Goal: Book appointment/travel/reservation

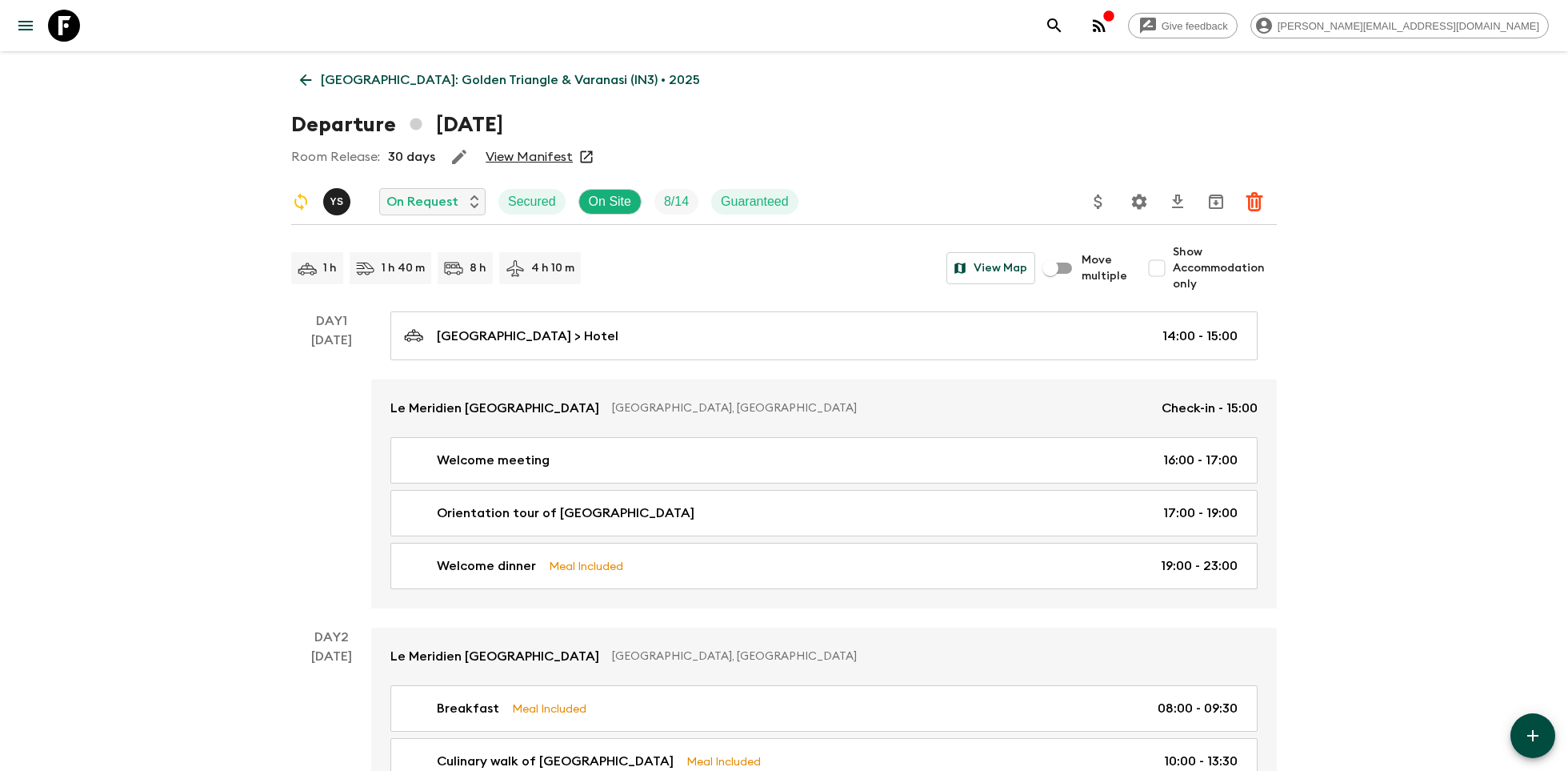
click at [75, 3] on div at bounding box center [52, 25] width 67 height 44
click at [68, 22] on icon at bounding box center [64, 25] width 32 height 32
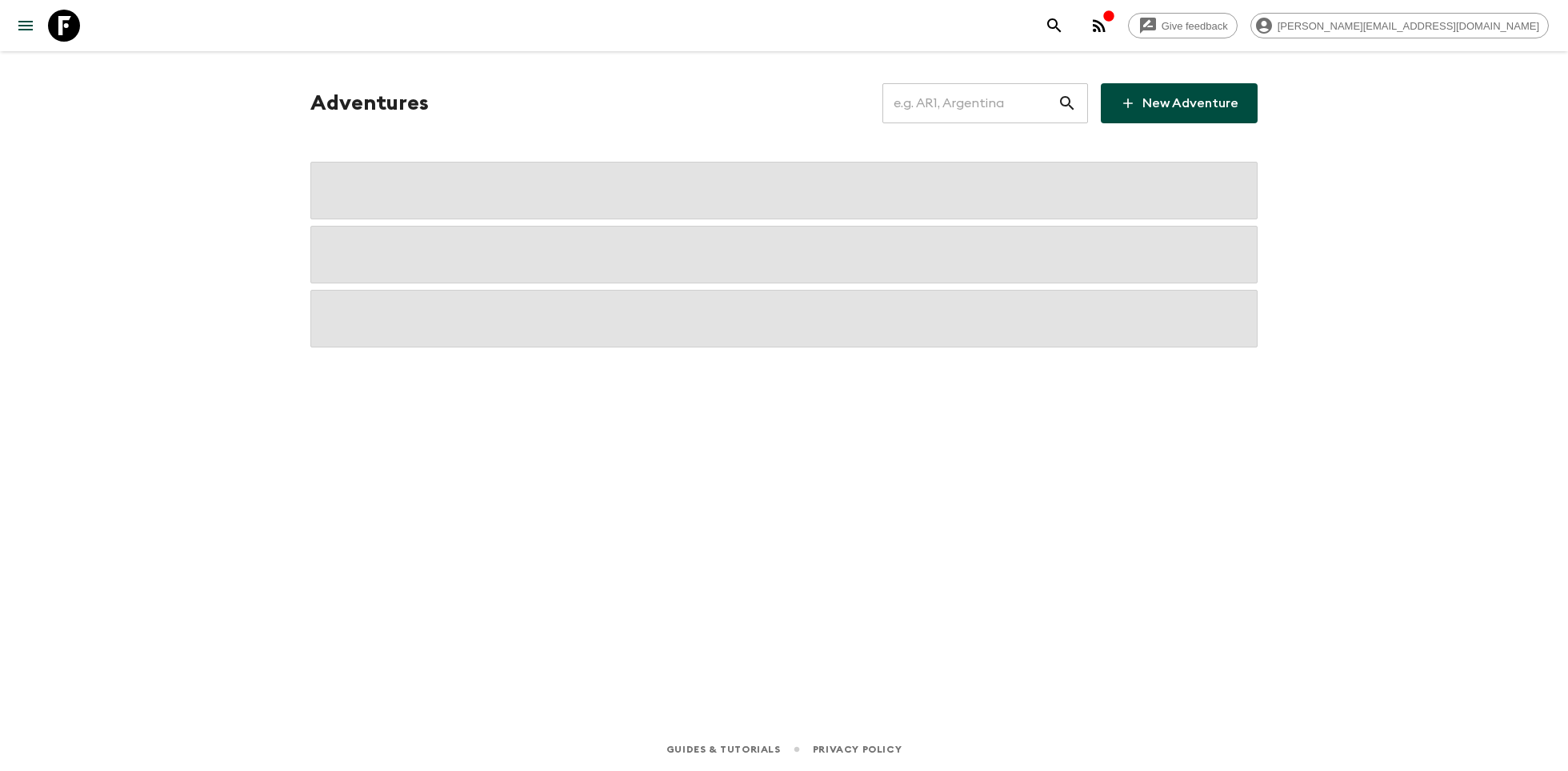
click at [966, 102] on input "text" at bounding box center [970, 103] width 175 height 44
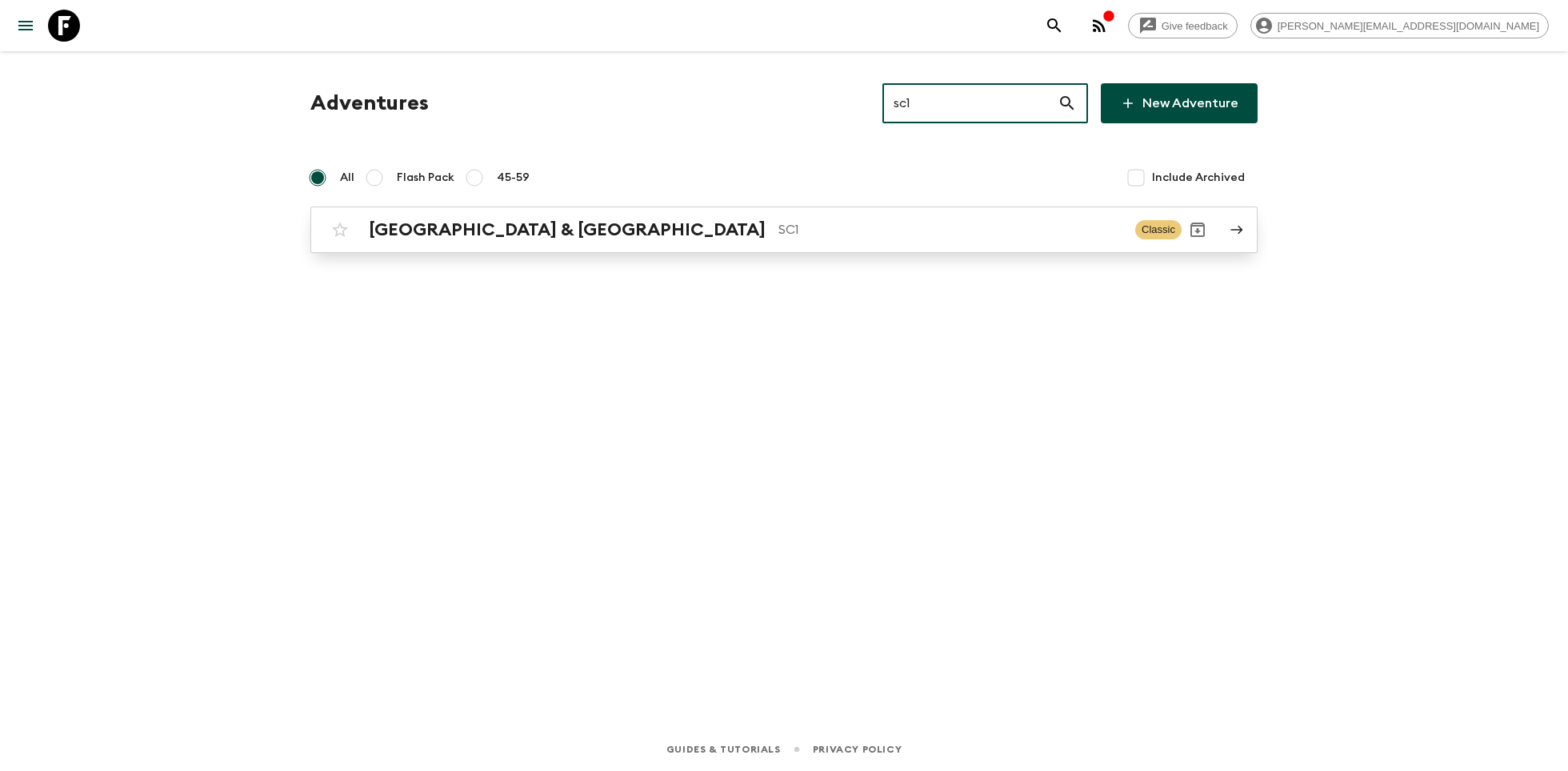
type input "sc1"
click at [578, 243] on div "[GEOGRAPHIC_DATA] & Croatia SC1 Classic" at bounding box center [752, 229] width 858 height 32
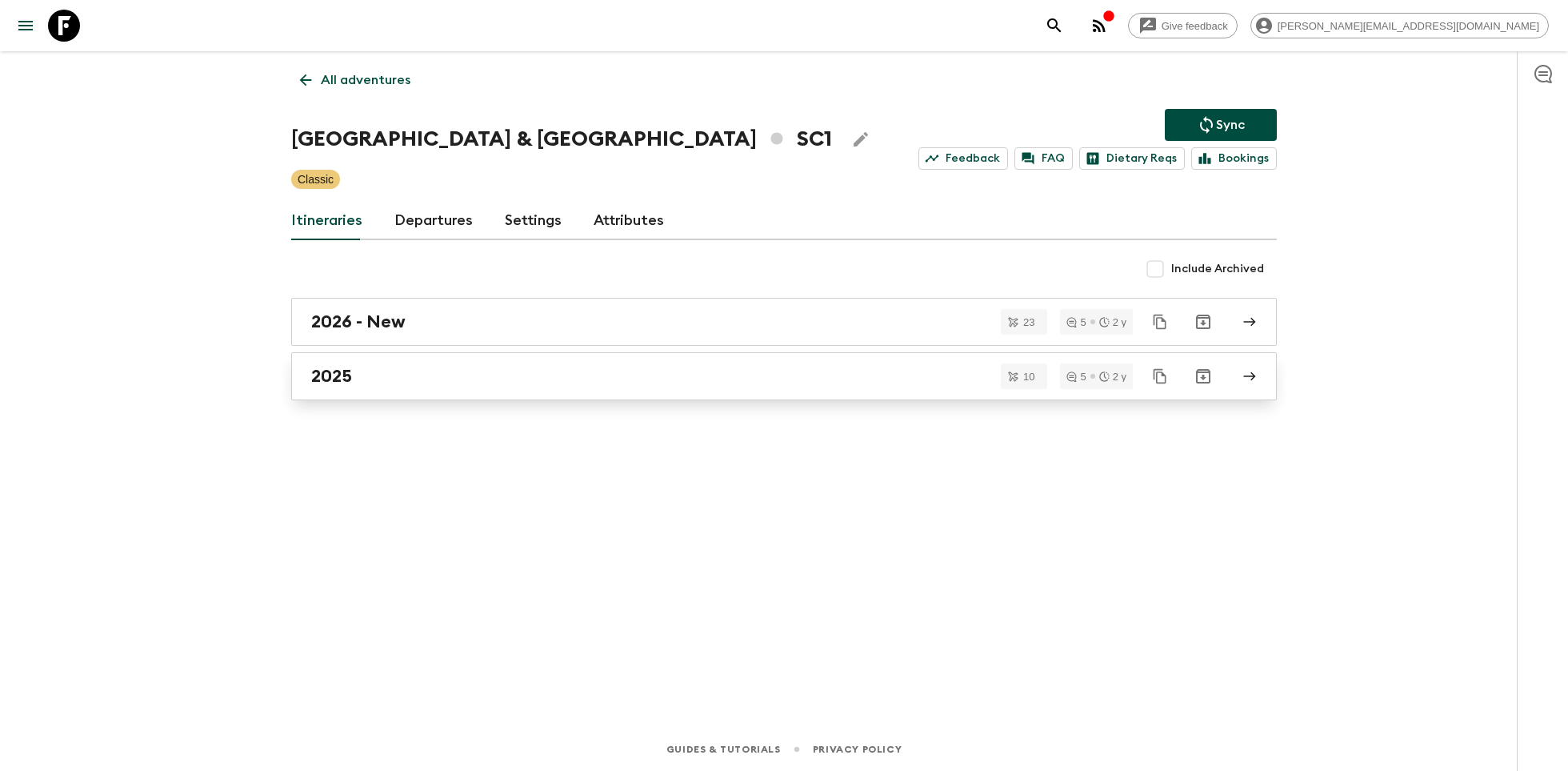
click at [369, 389] on link "2025" at bounding box center [784, 375] width 986 height 48
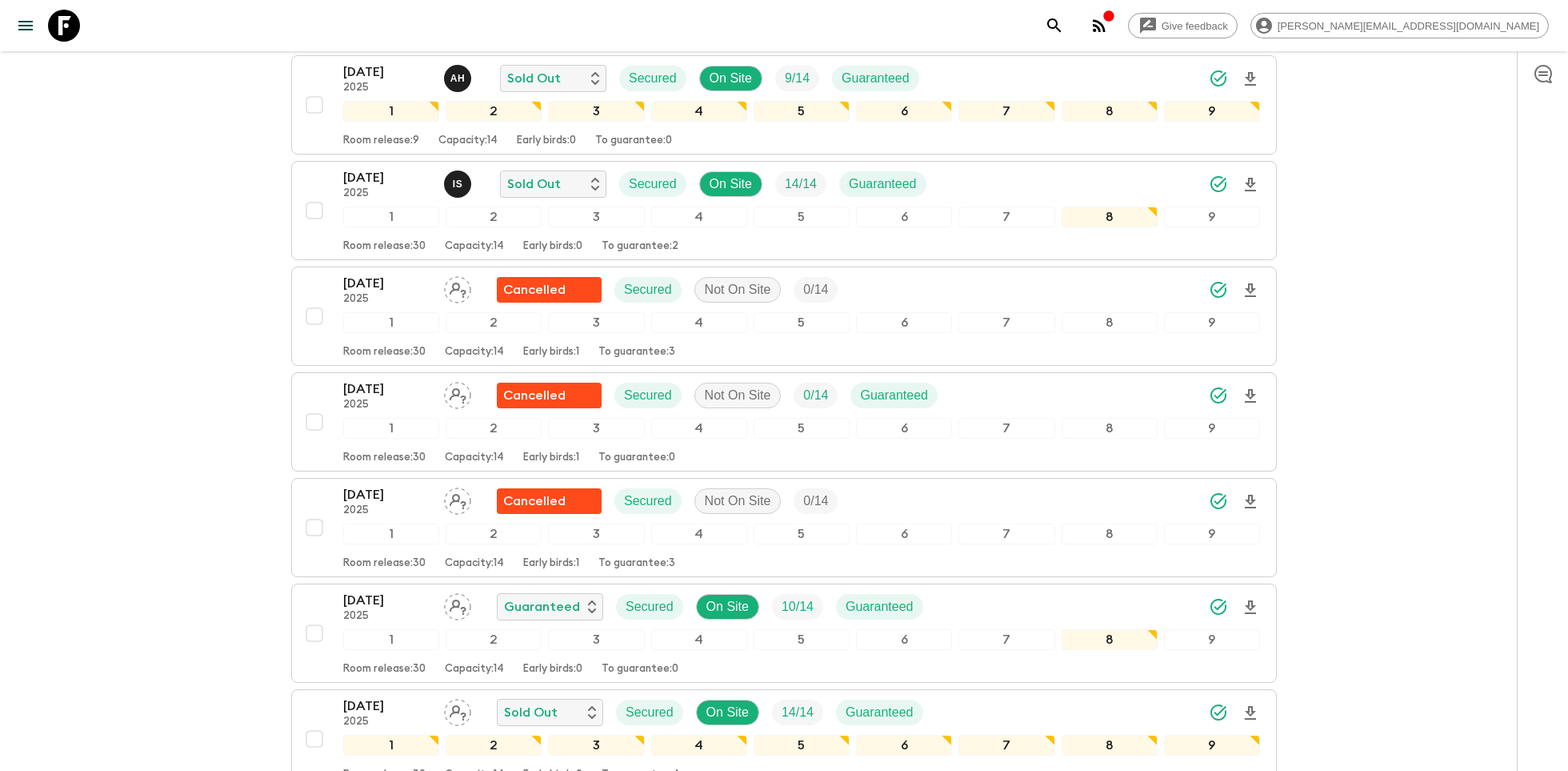
scroll to position [727, 0]
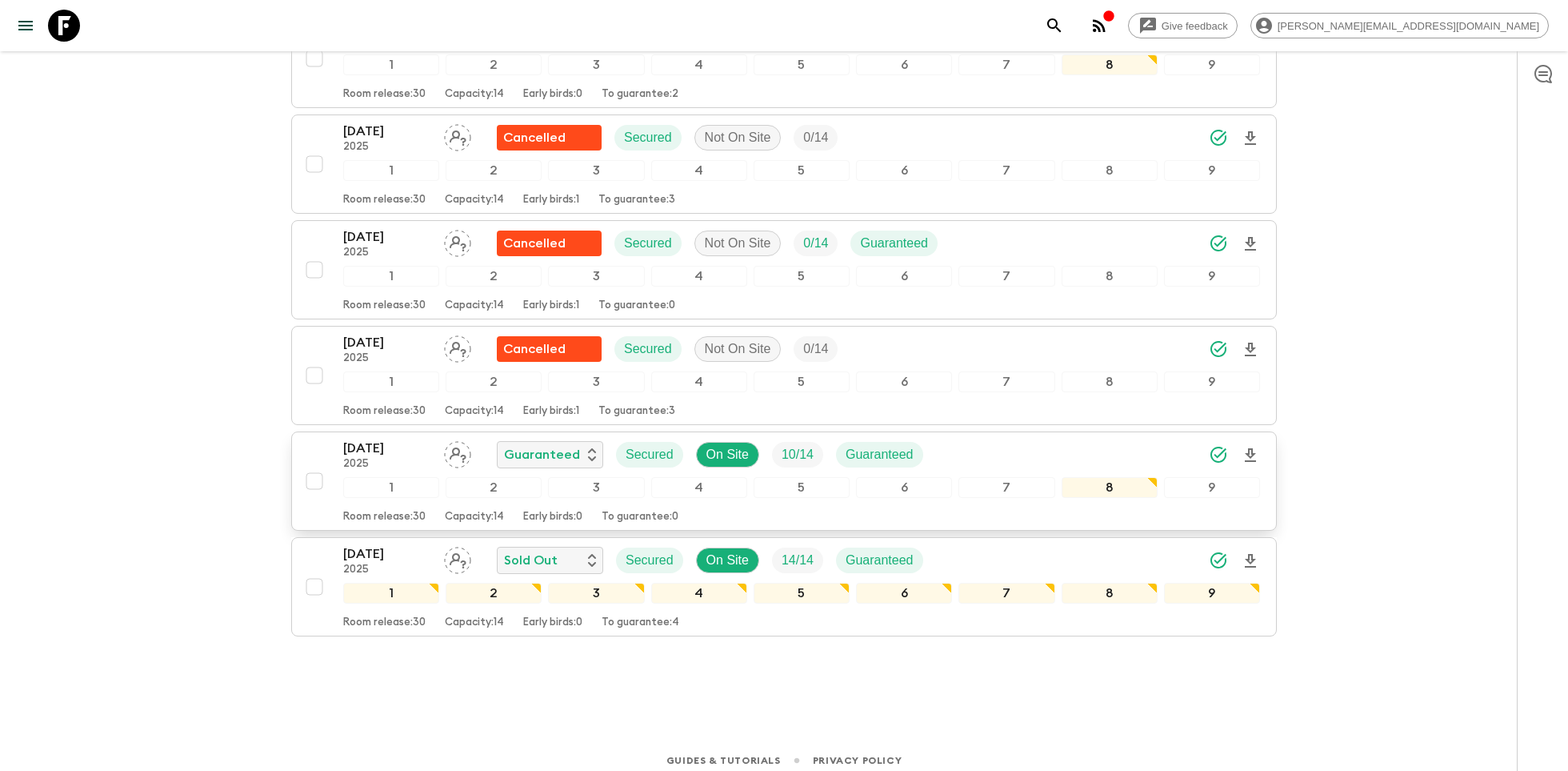
click at [368, 443] on p "[DATE]" at bounding box center [387, 449] width 88 height 19
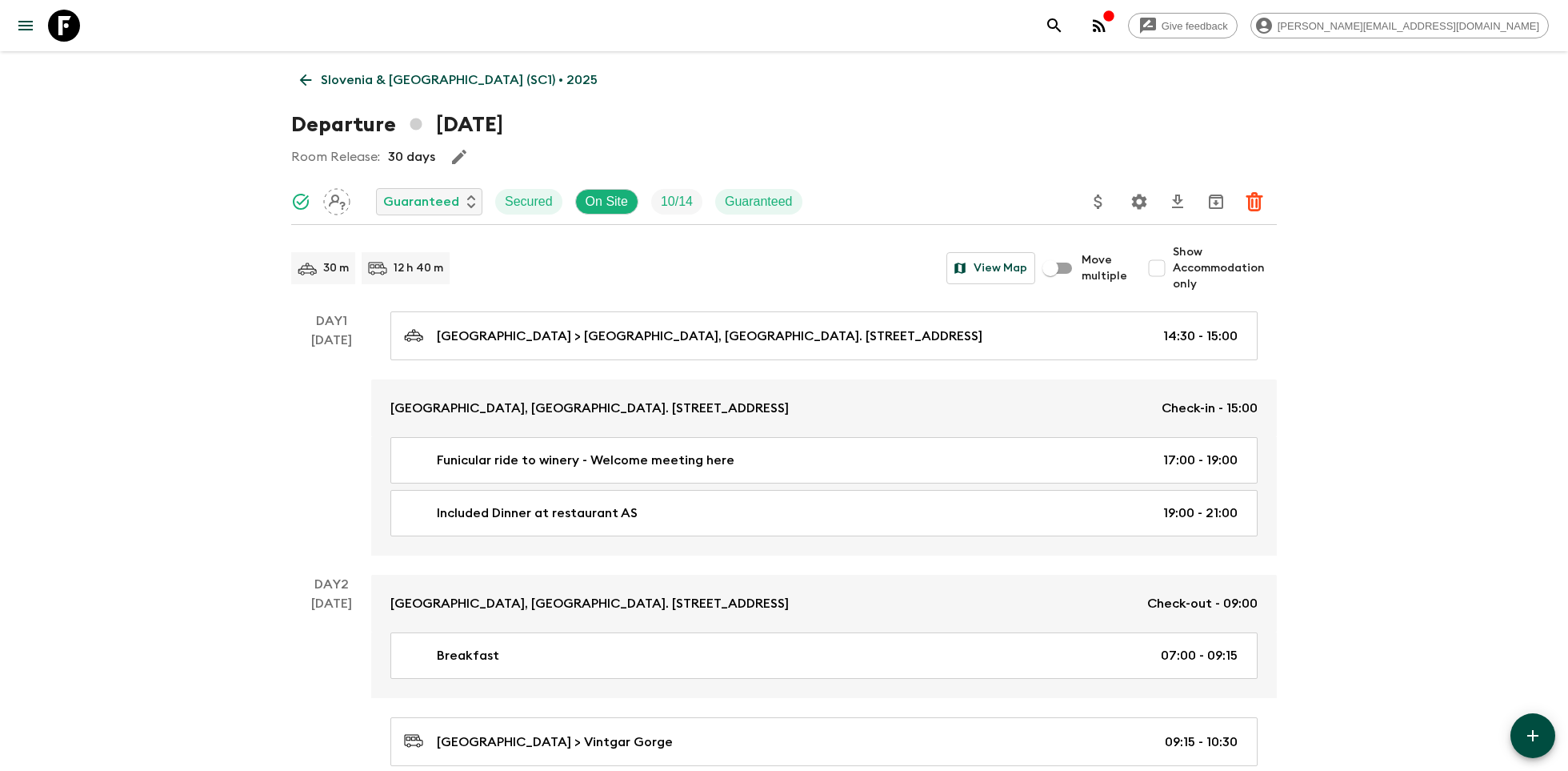
click at [1161, 267] on input "Show Accommodation only" at bounding box center [1157, 268] width 32 height 32
checkbox input "true"
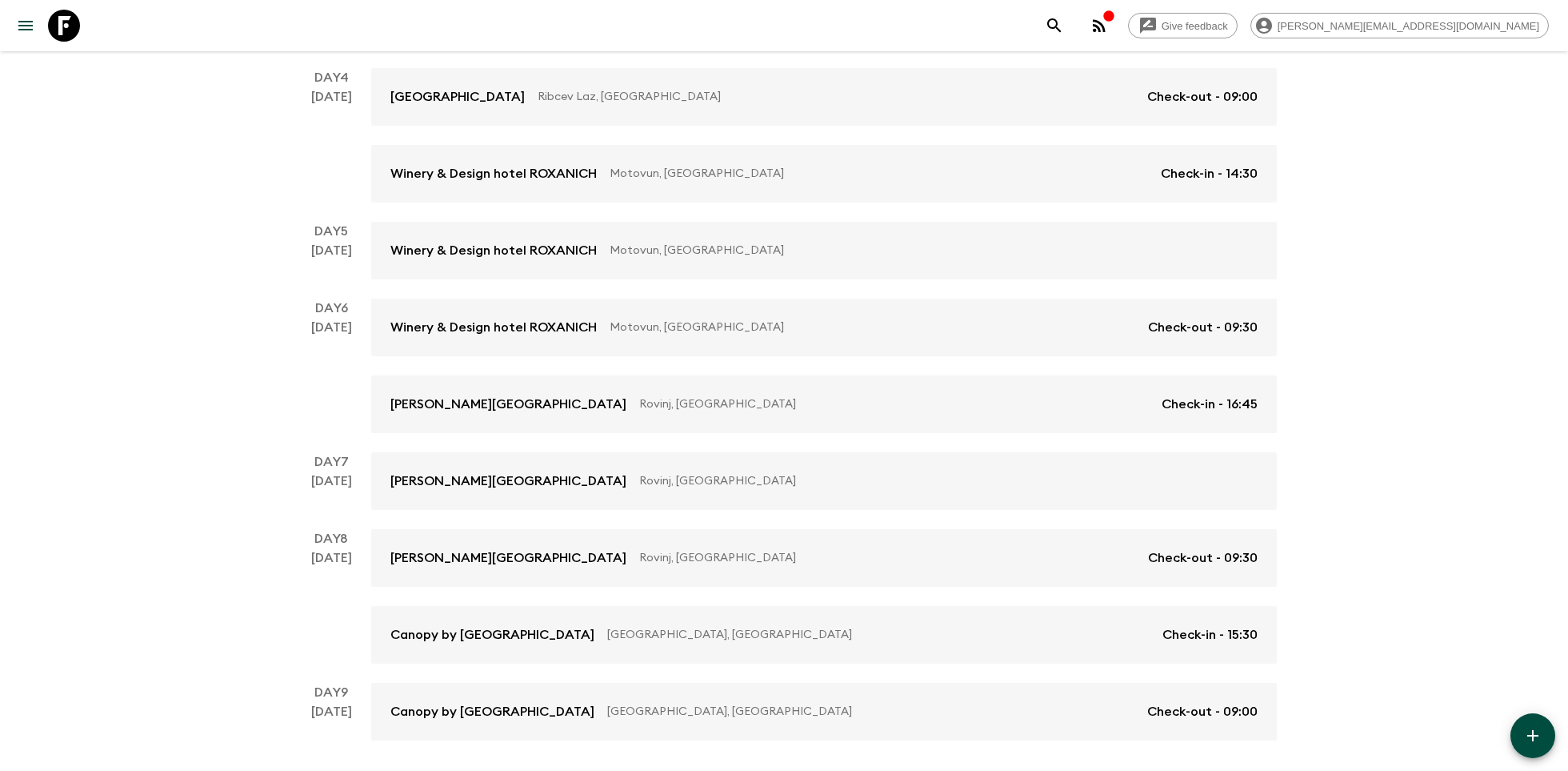
scroll to position [608, 0]
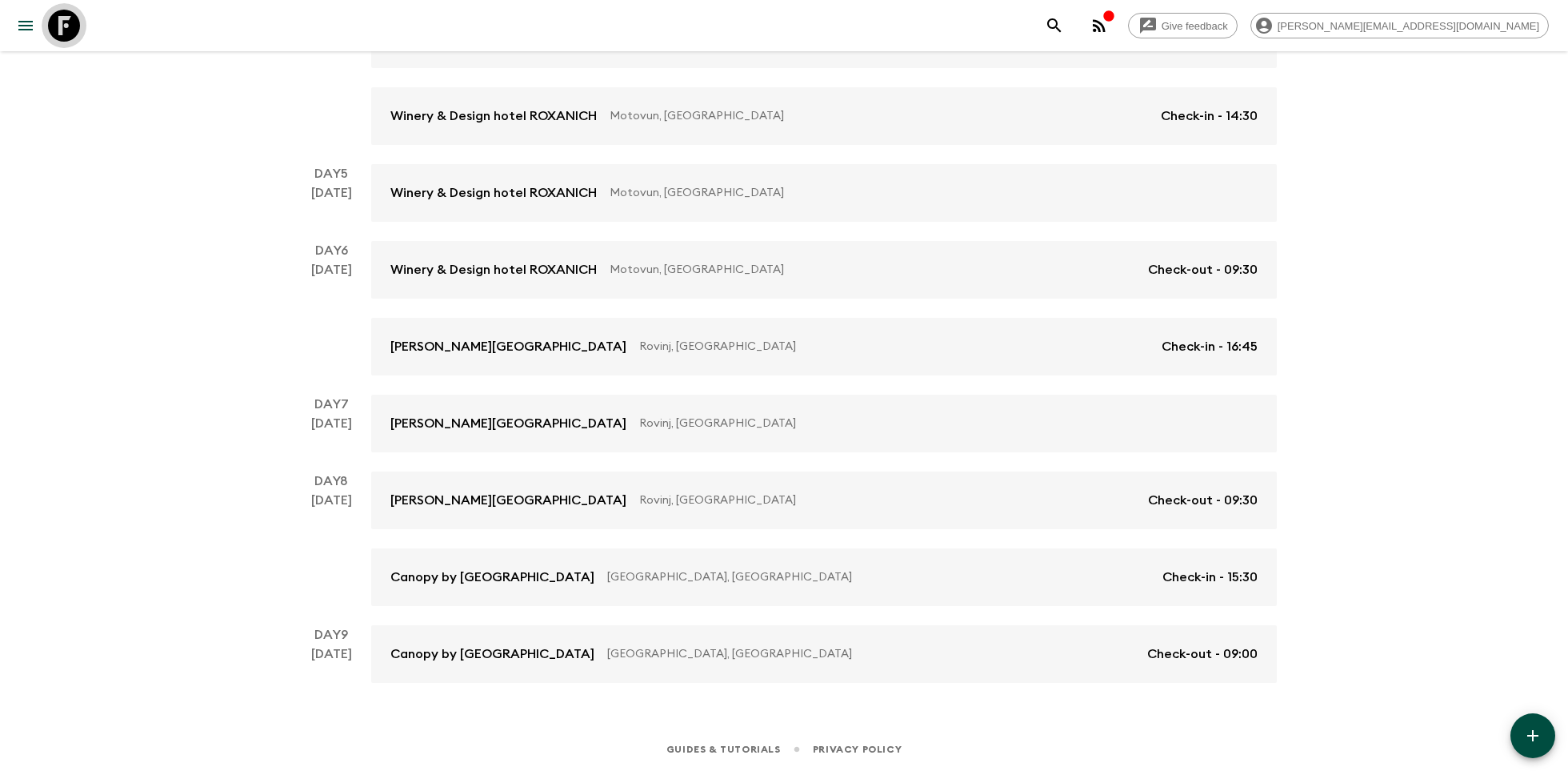
click at [64, 21] on icon at bounding box center [64, 25] width 32 height 32
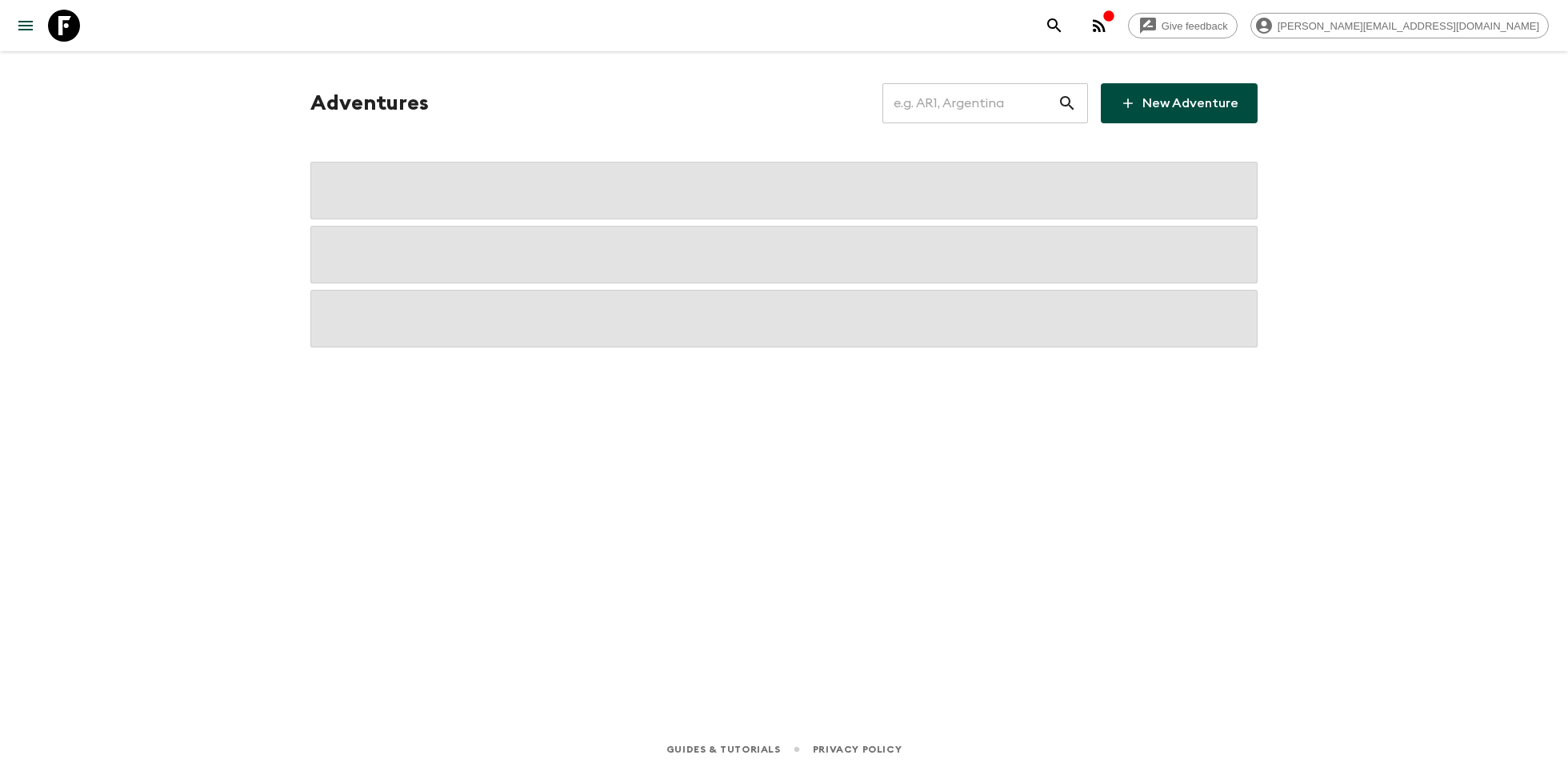
click at [957, 95] on input "text" at bounding box center [970, 103] width 175 height 44
type input "gr1"
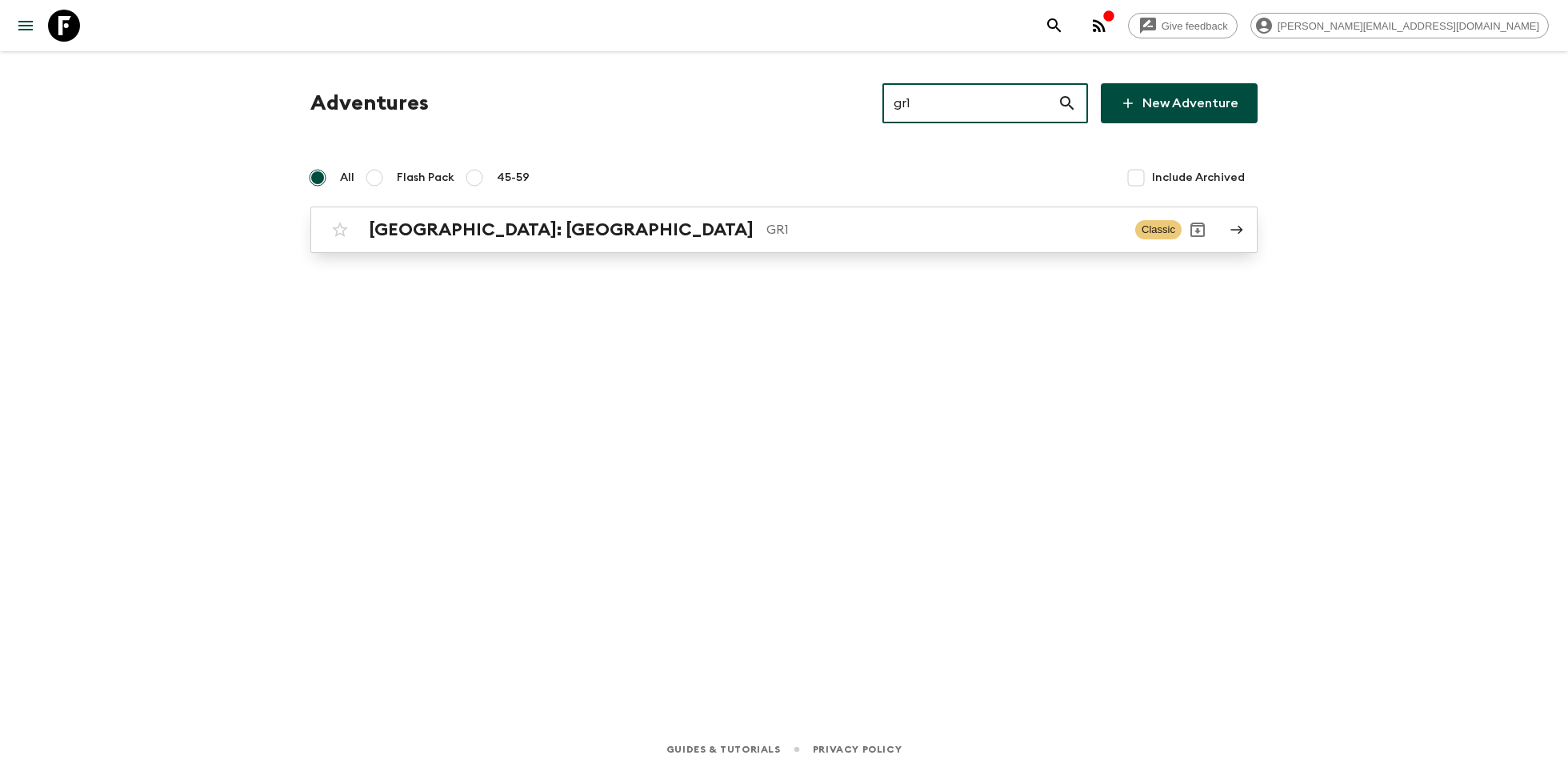
click at [476, 220] on h2 "[GEOGRAPHIC_DATA]: [GEOGRAPHIC_DATA]" at bounding box center [562, 230] width 385 height 21
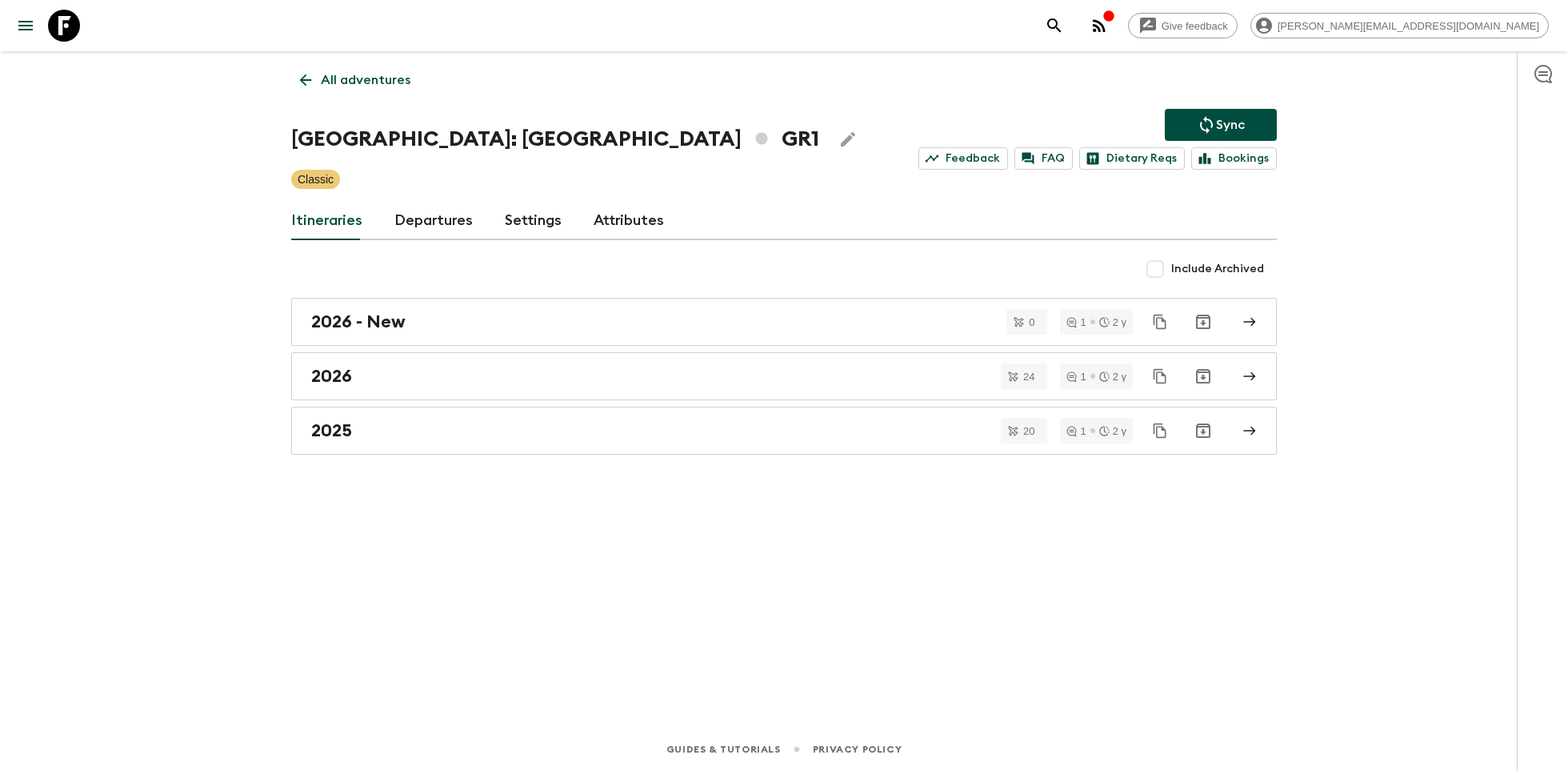
click at [77, 34] on icon at bounding box center [64, 25] width 32 height 32
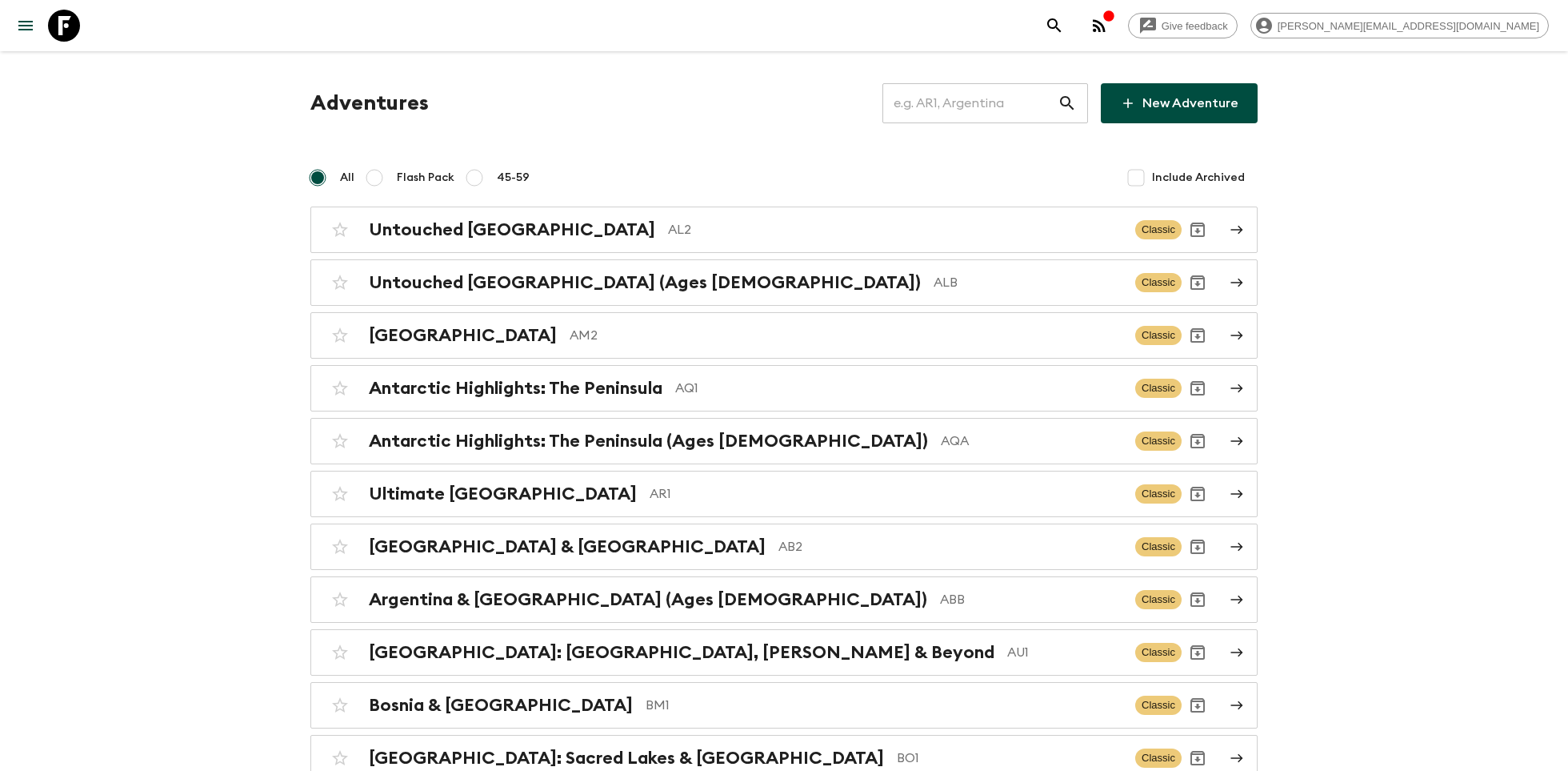
click at [956, 105] on input "text" at bounding box center [970, 103] width 175 height 44
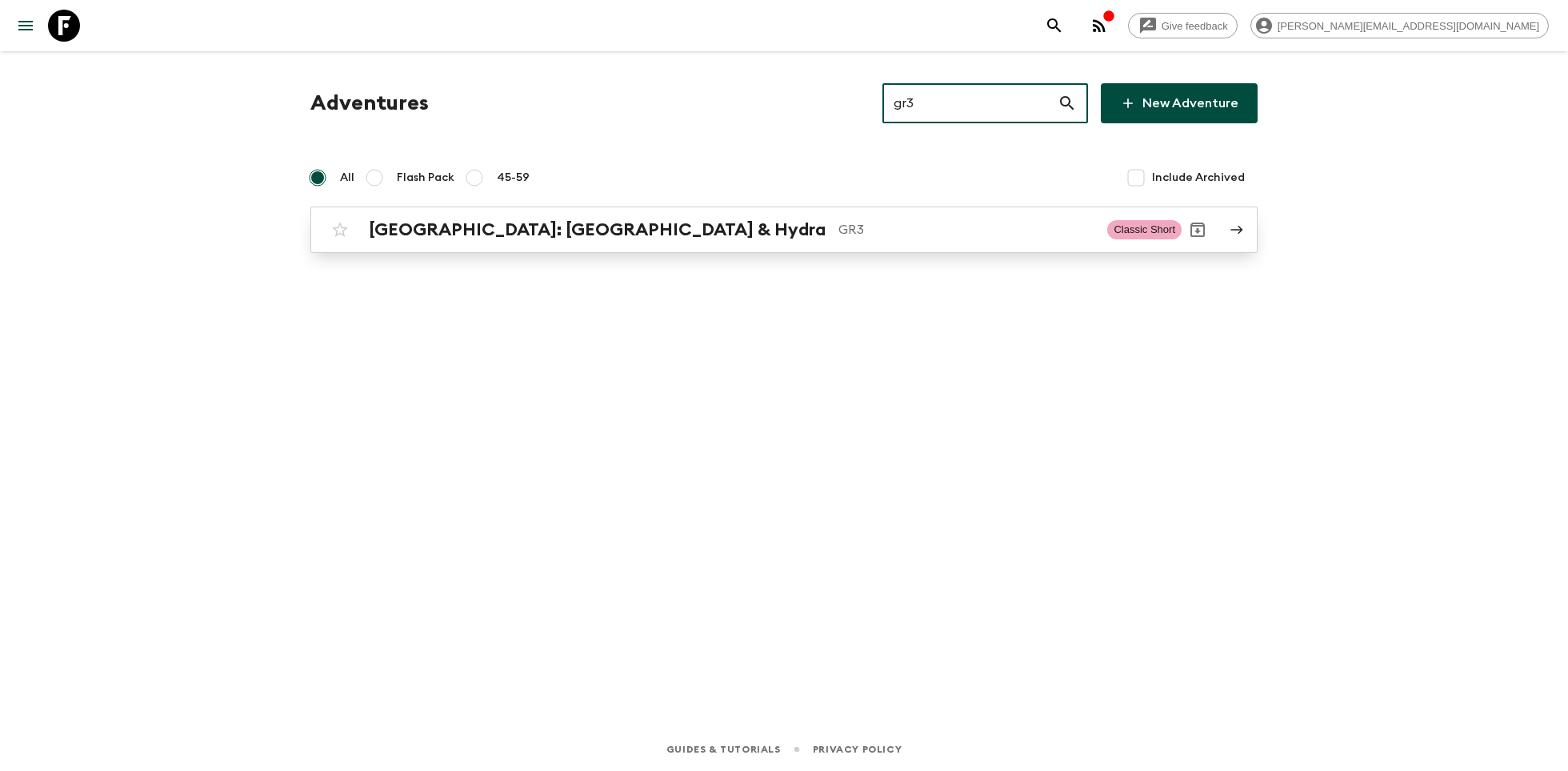
type input "gr3"
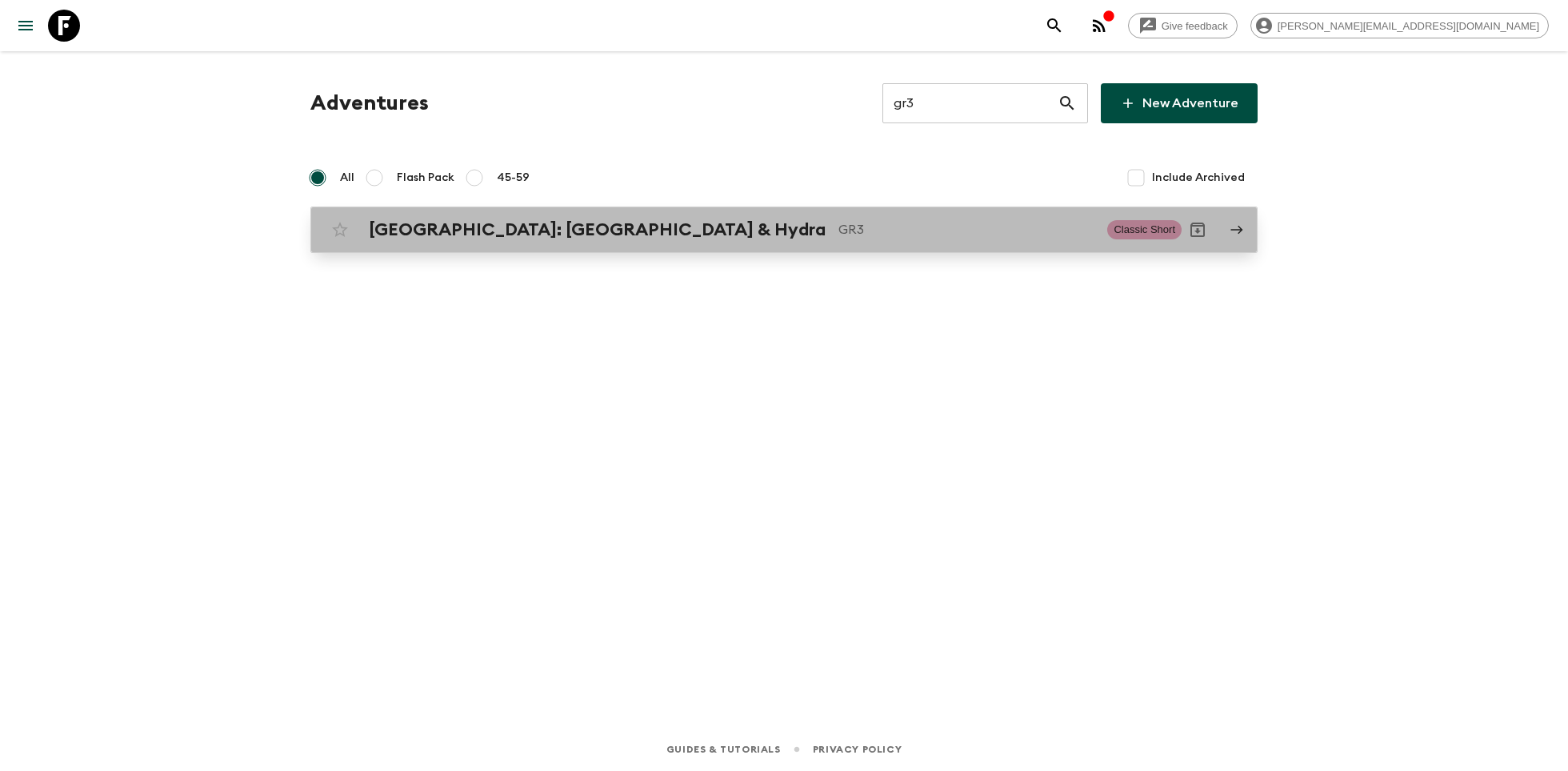
click at [838, 228] on p "GR3" at bounding box center [966, 230] width 256 height 19
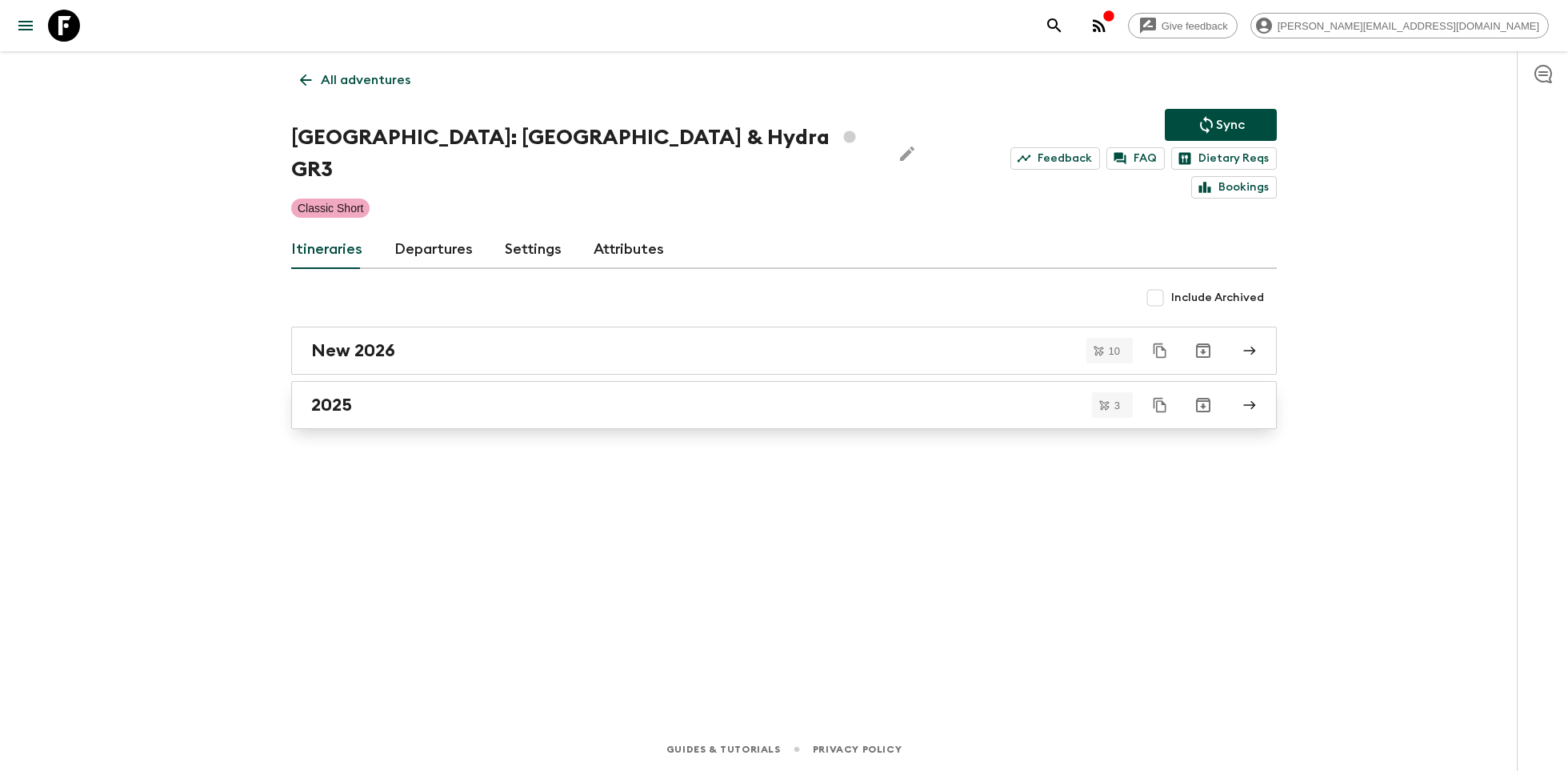
click at [404, 395] on div "2025" at bounding box center [769, 405] width 915 height 21
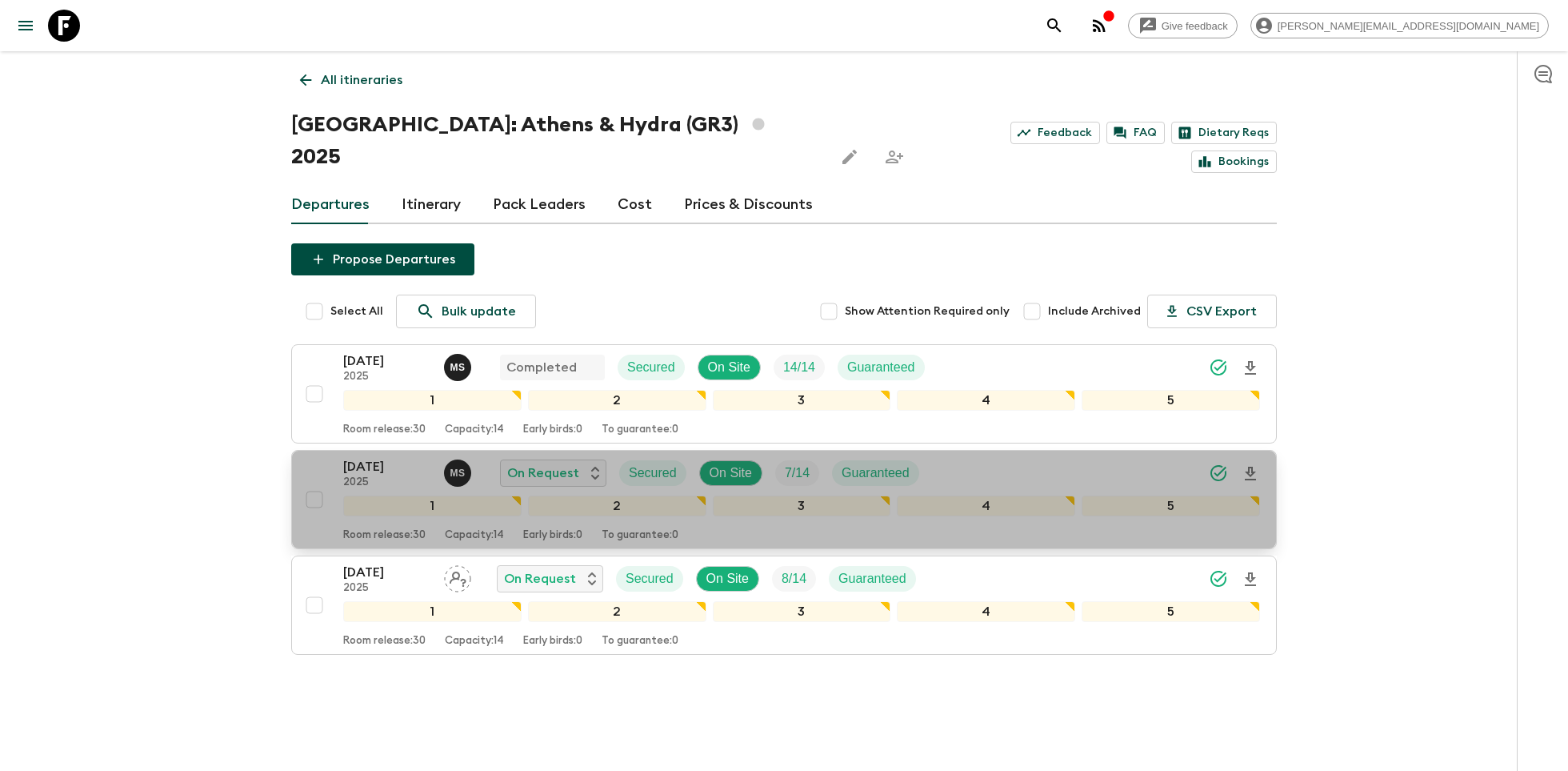
click at [388, 457] on p "[DATE]" at bounding box center [387, 467] width 88 height 19
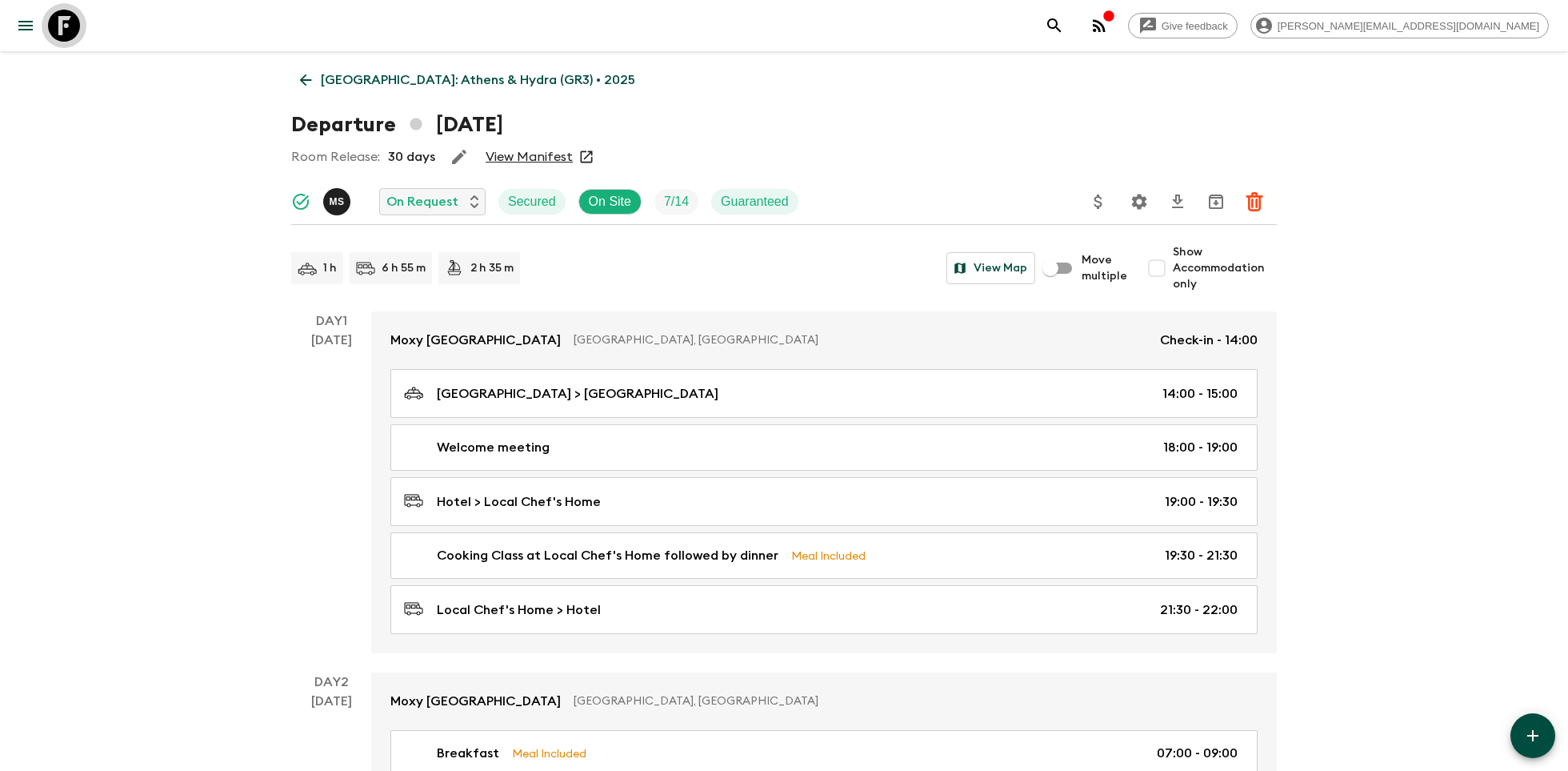
click at [70, 23] on icon at bounding box center [64, 25] width 32 height 32
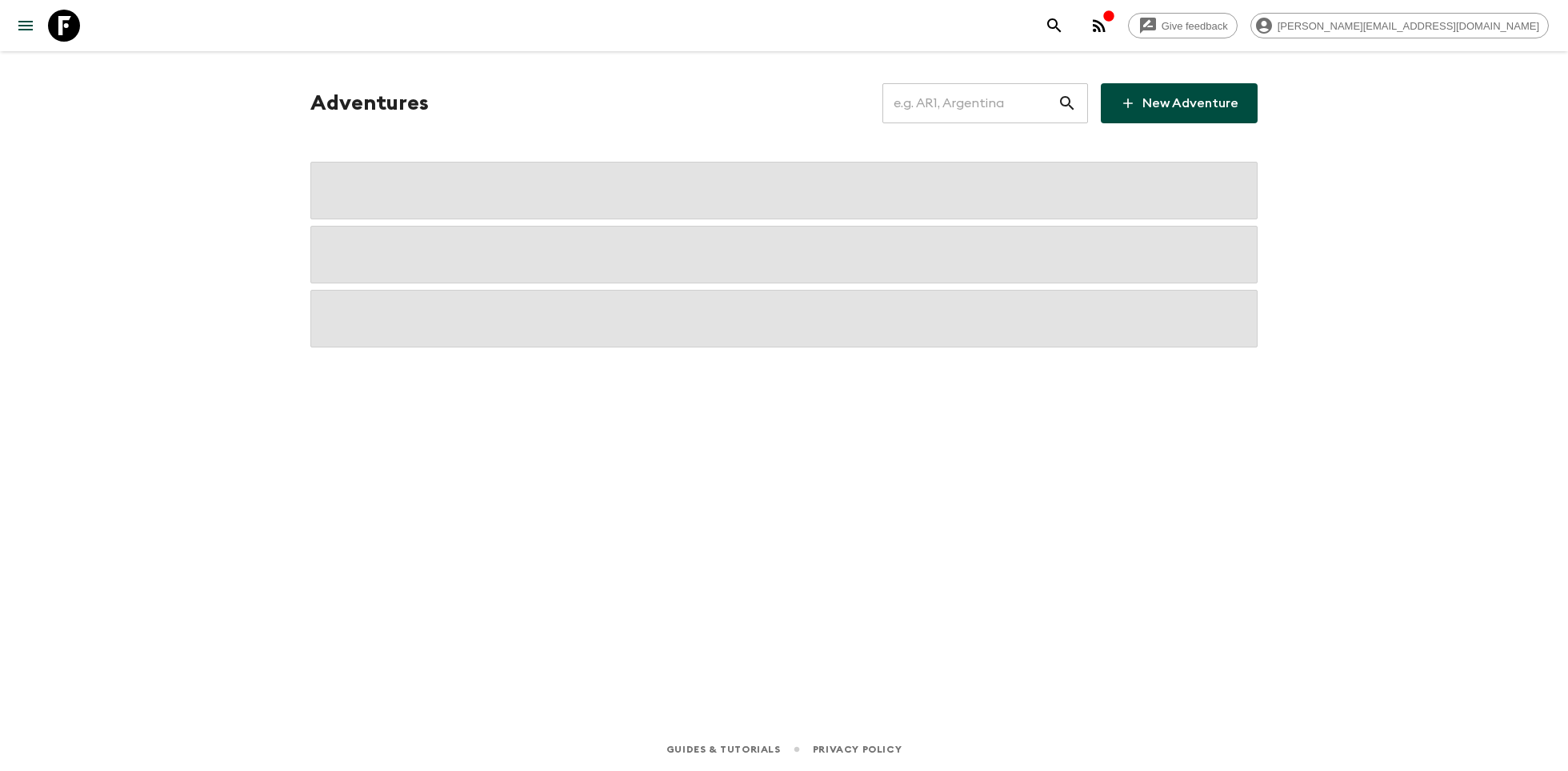
click at [982, 106] on input "text" at bounding box center [970, 103] width 175 height 44
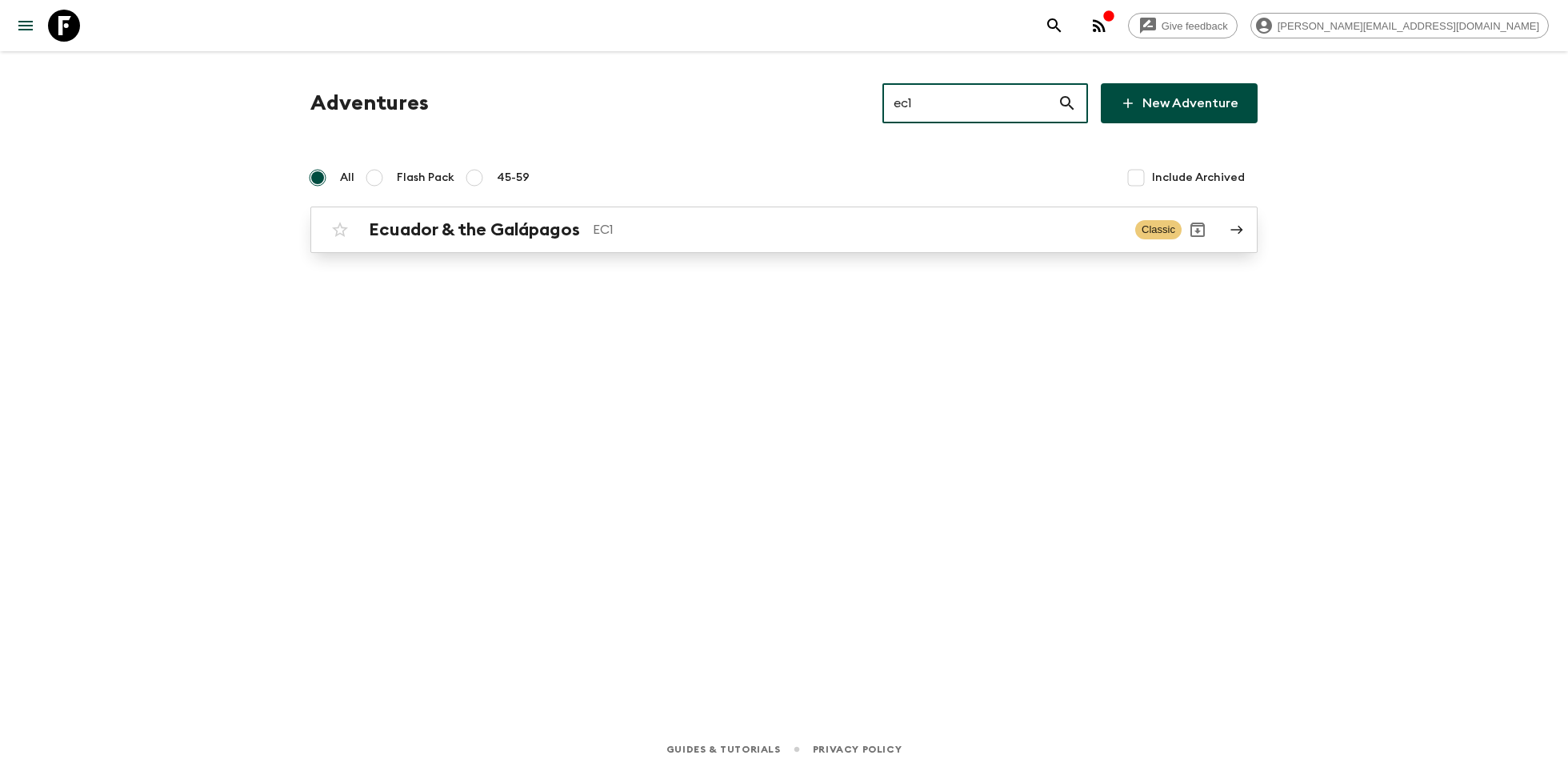
type input "ec1"
click at [778, 221] on p "EC1" at bounding box center [858, 230] width 529 height 19
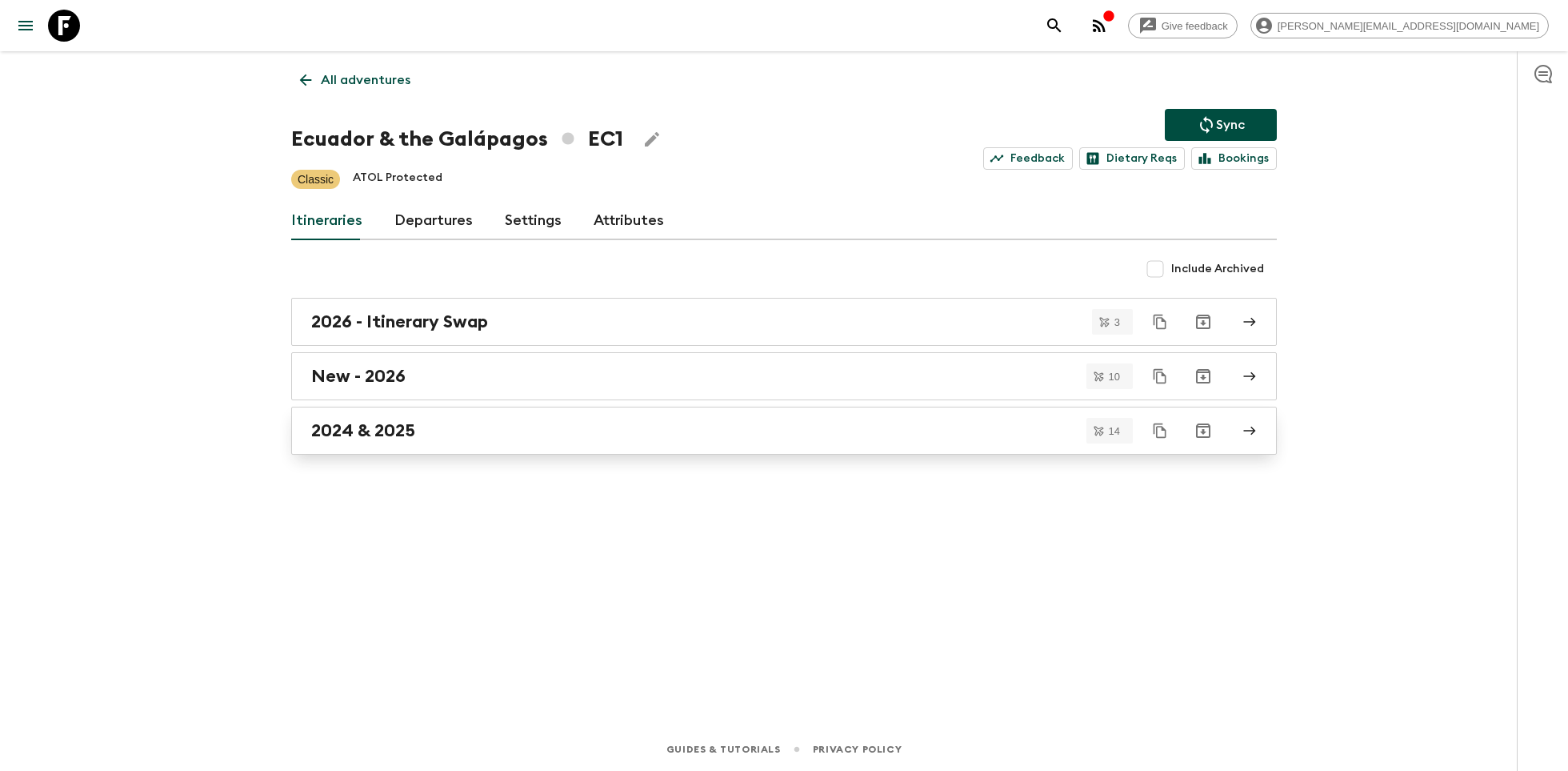
click at [492, 446] on link "2024 & 2025" at bounding box center [784, 430] width 986 height 48
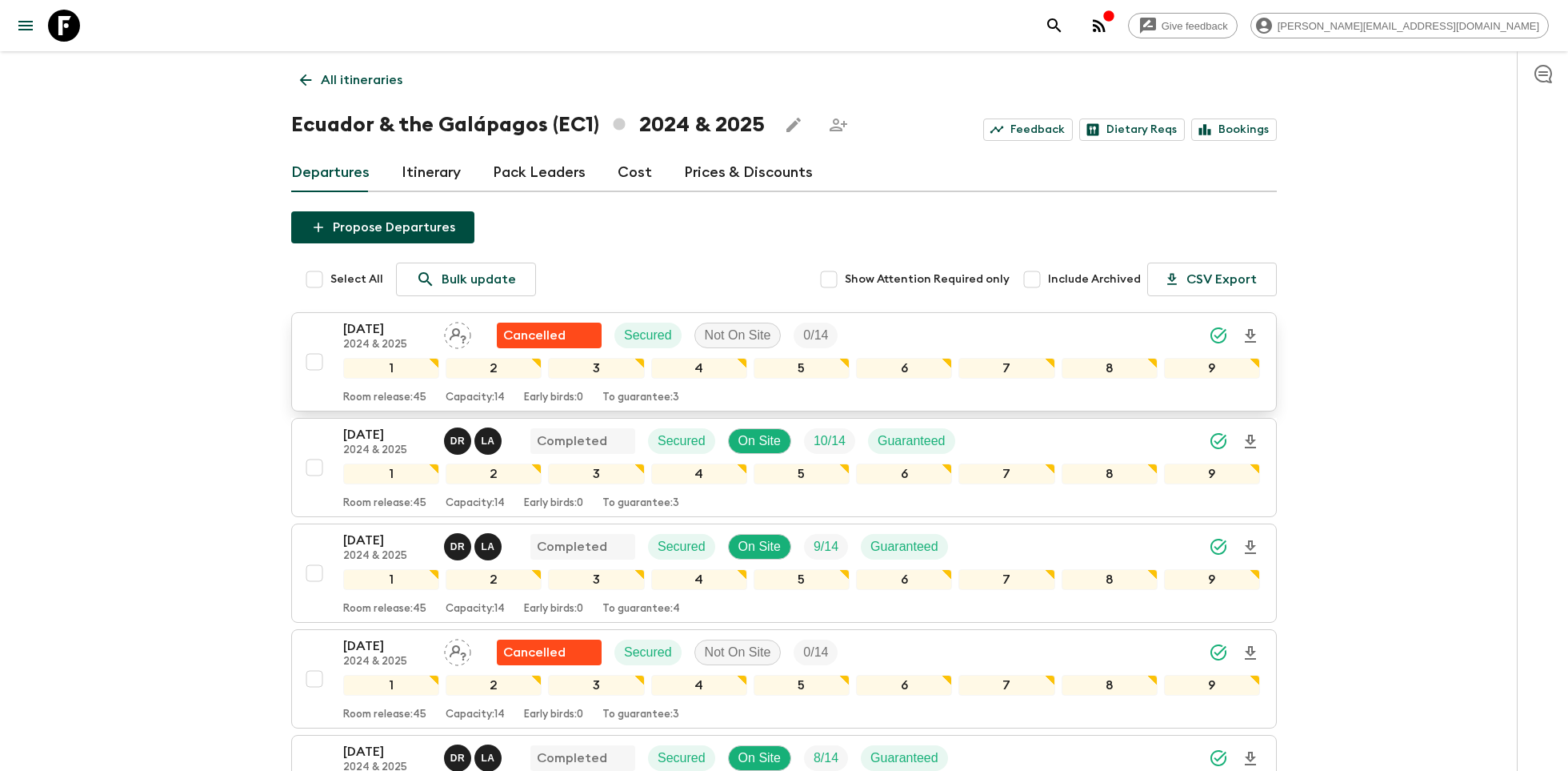
click at [321, 360] on input "checkbox" at bounding box center [314, 362] width 32 height 32
checkbox input "true"
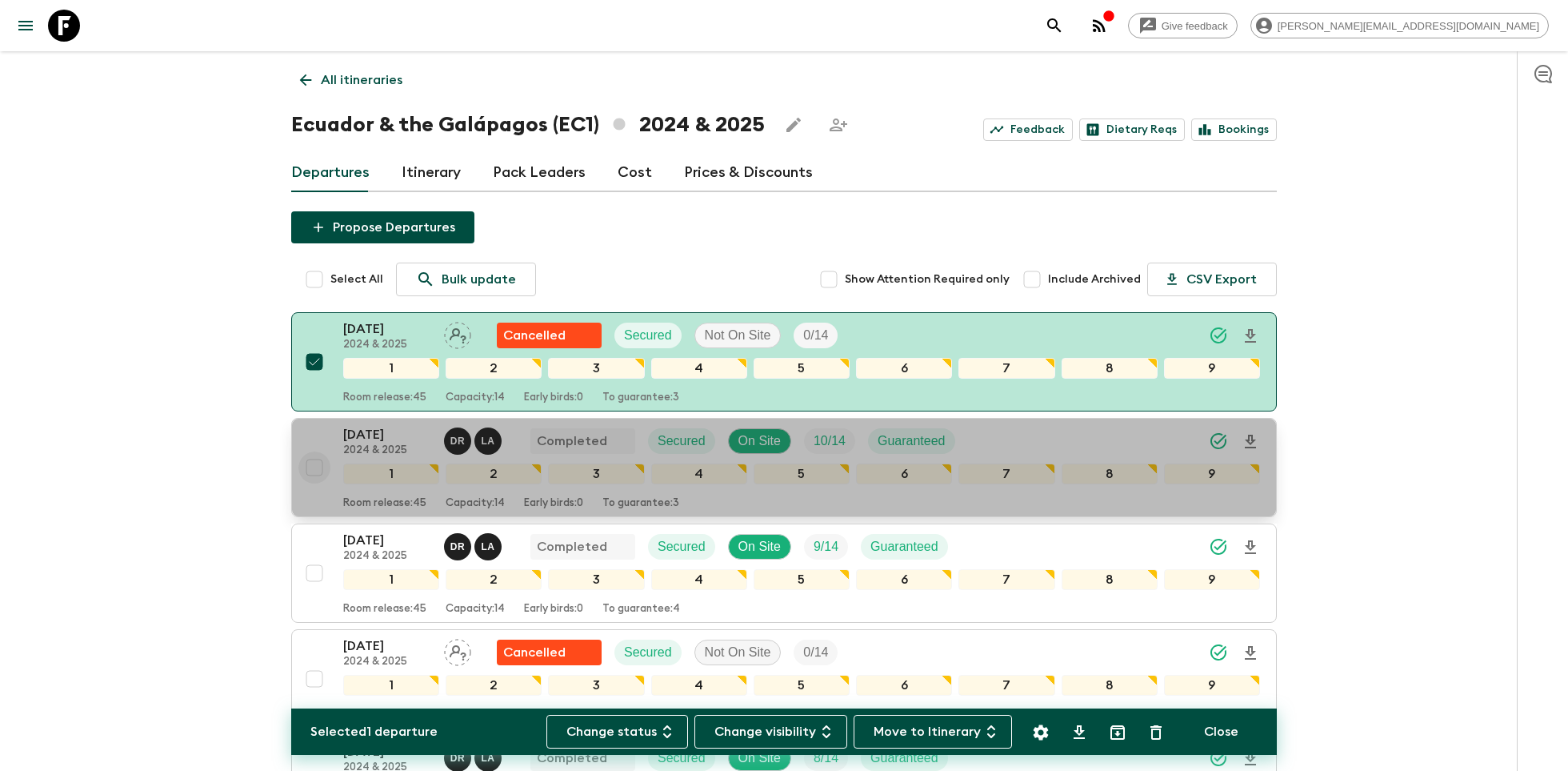
click at [313, 466] on input "checkbox" at bounding box center [314, 467] width 32 height 32
checkbox input "true"
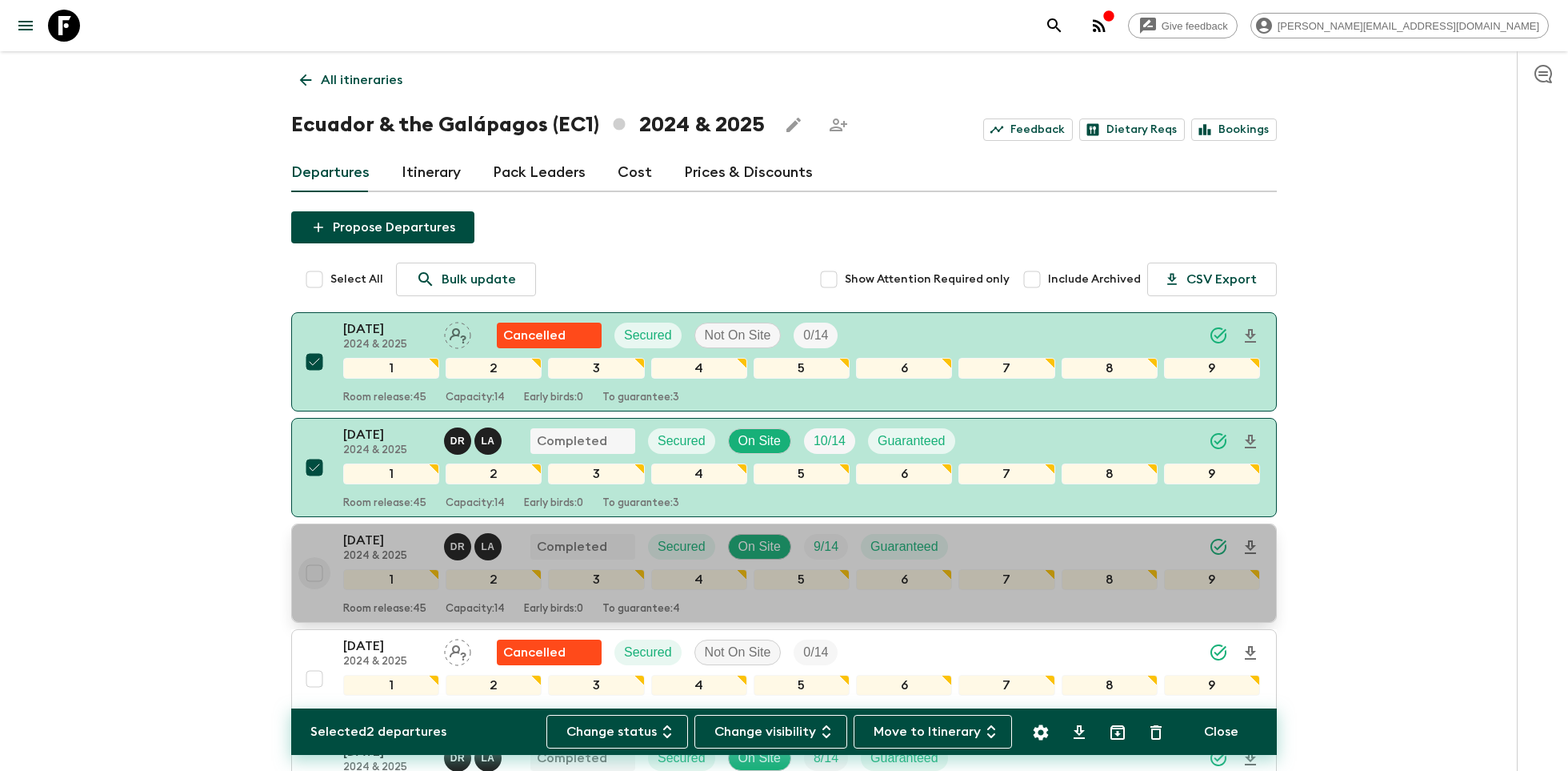
click at [315, 565] on input "checkbox" at bounding box center [314, 573] width 32 height 32
checkbox input "true"
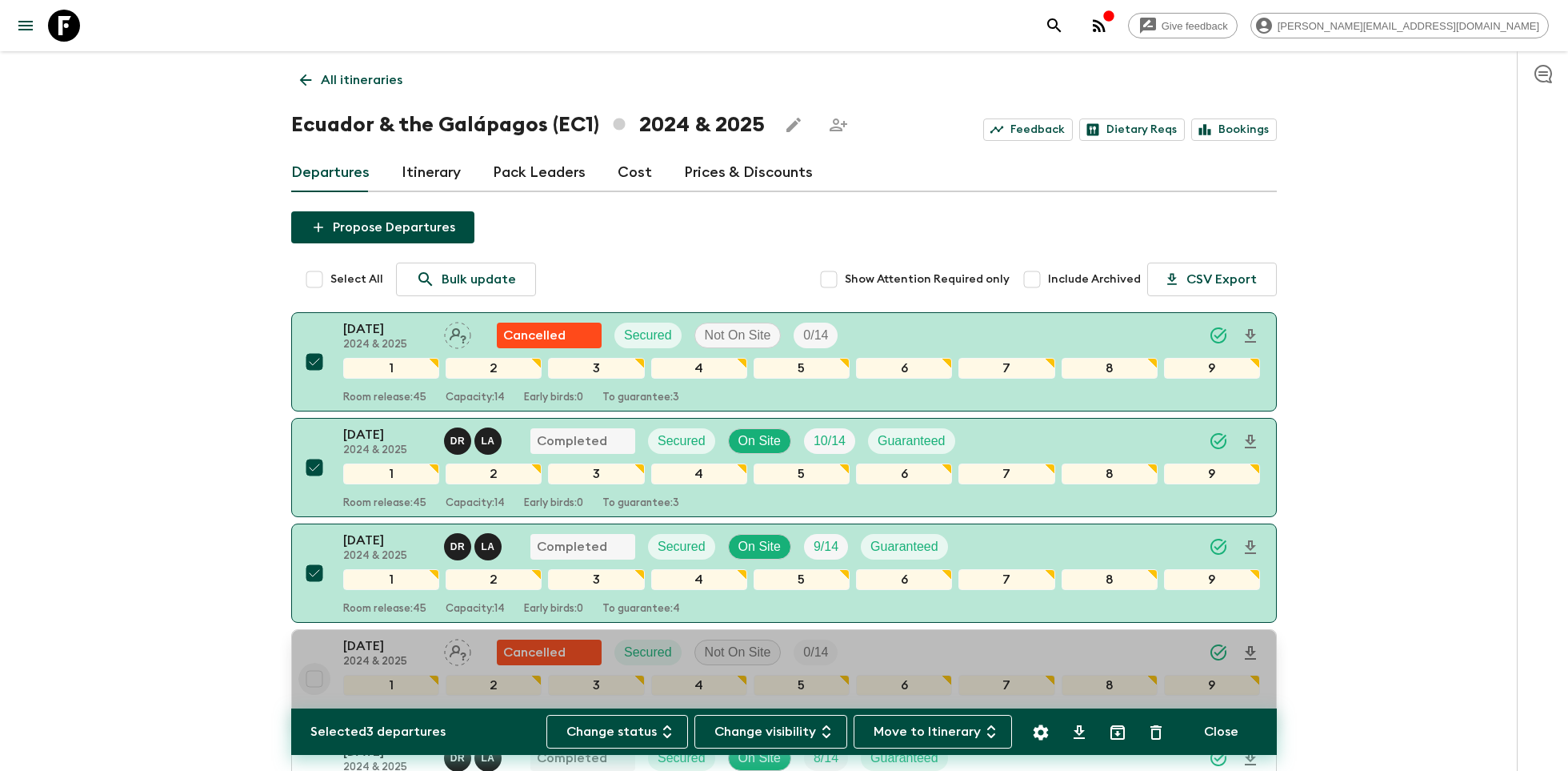
click at [309, 671] on input "checkbox" at bounding box center [314, 679] width 32 height 32
checkbox input "true"
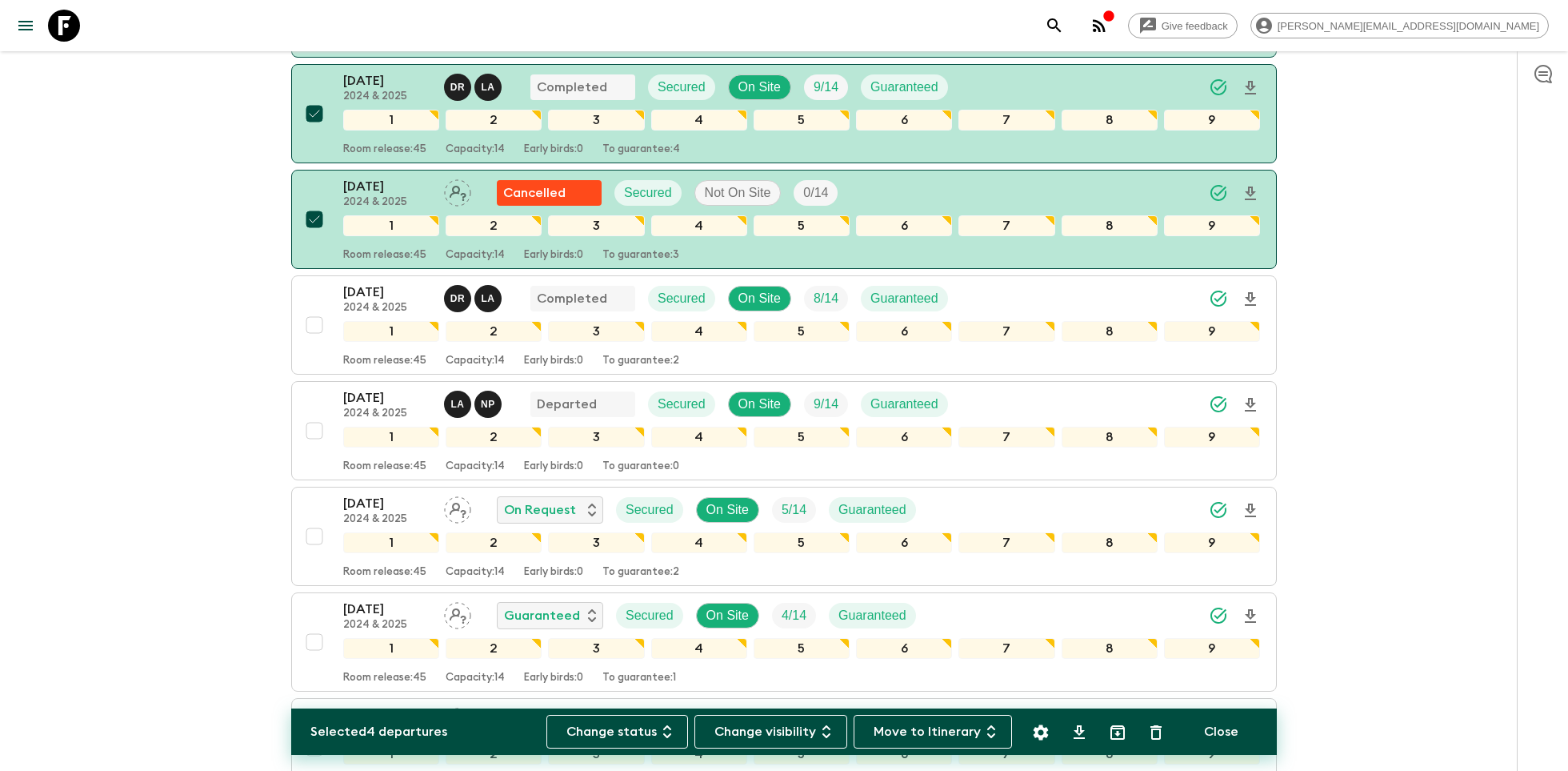
scroll to position [481, 0]
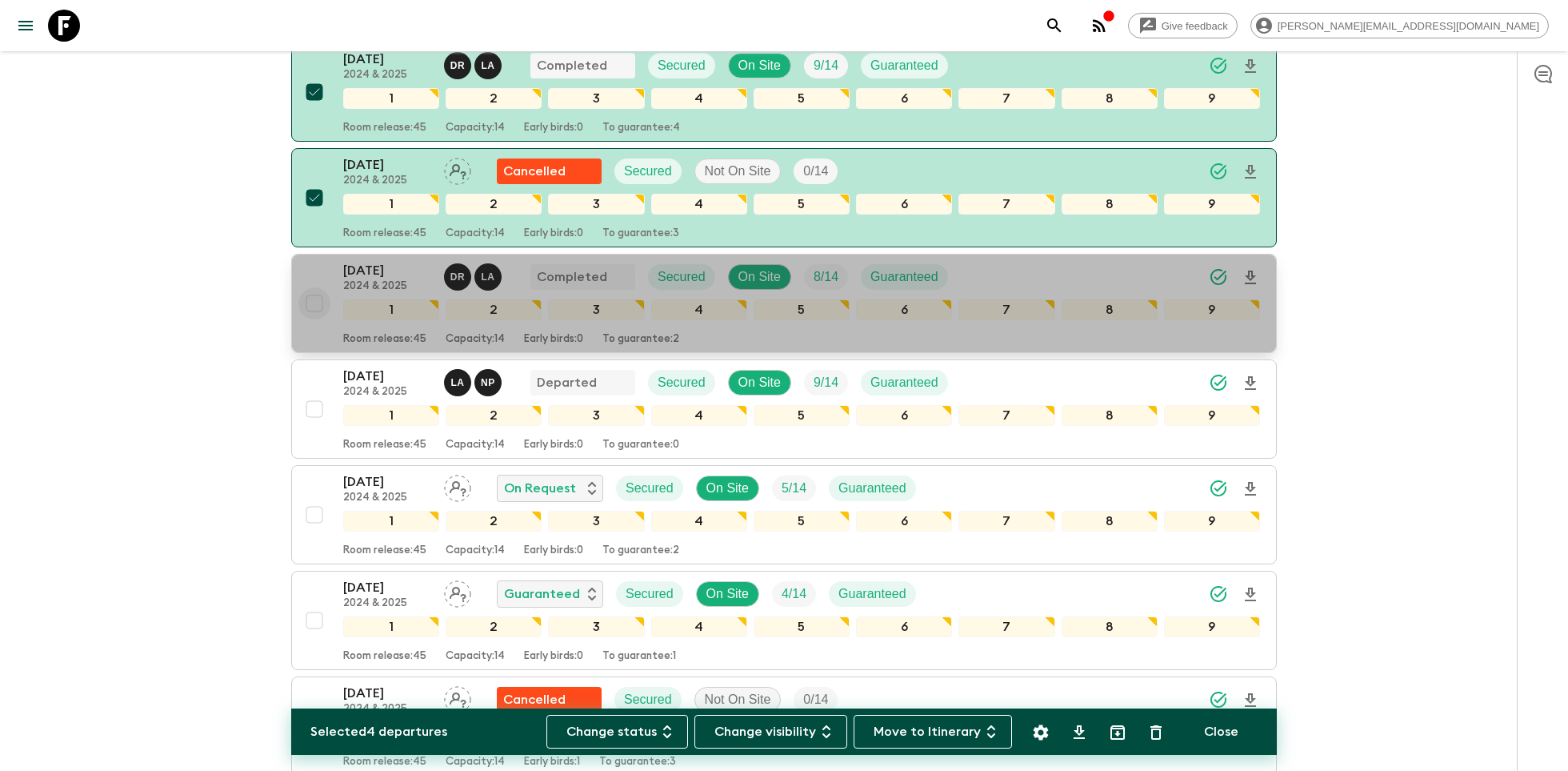
click at [320, 301] on input "checkbox" at bounding box center [314, 303] width 32 height 32
checkbox input "true"
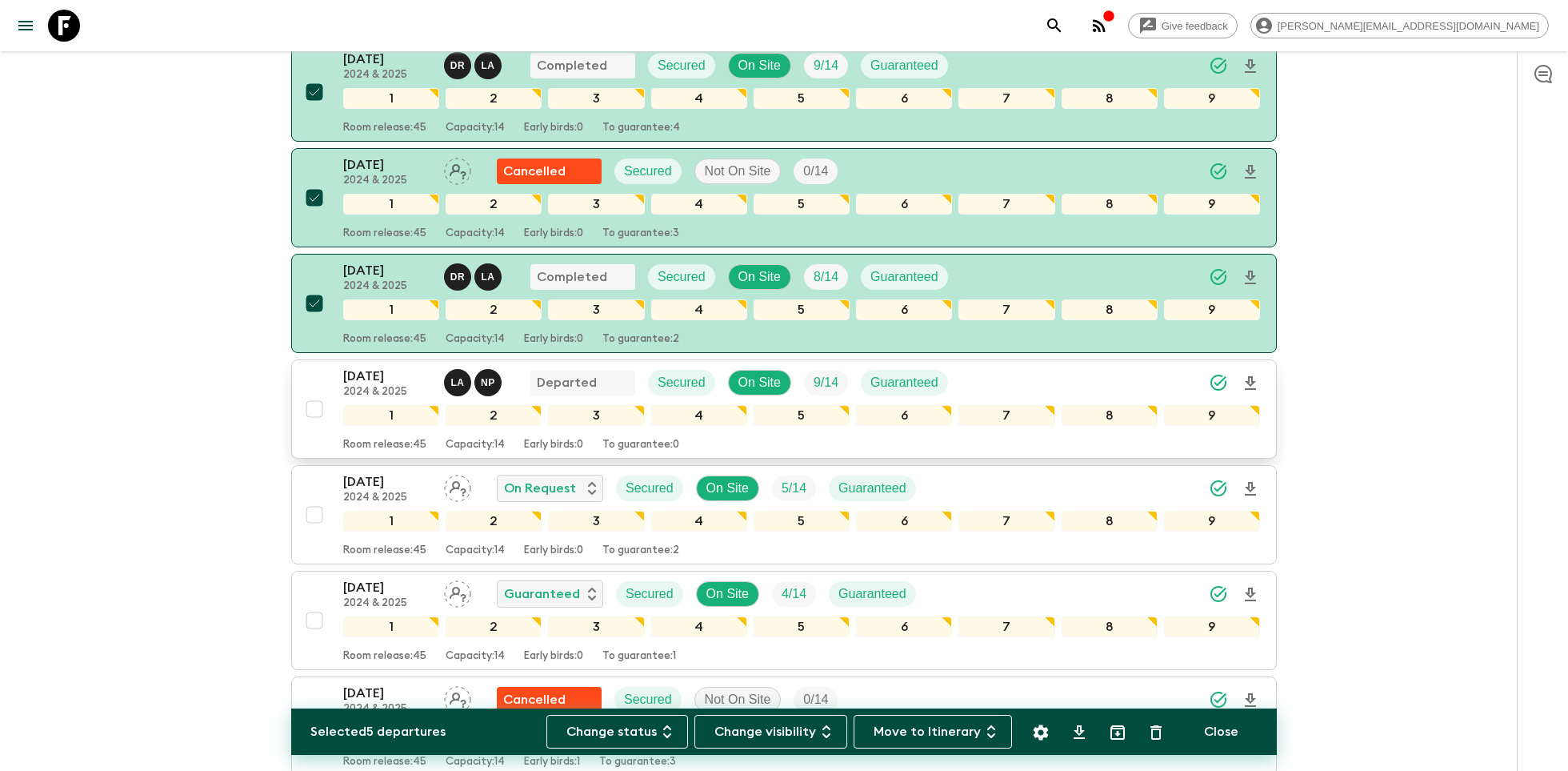
click at [316, 397] on input "checkbox" at bounding box center [314, 409] width 32 height 32
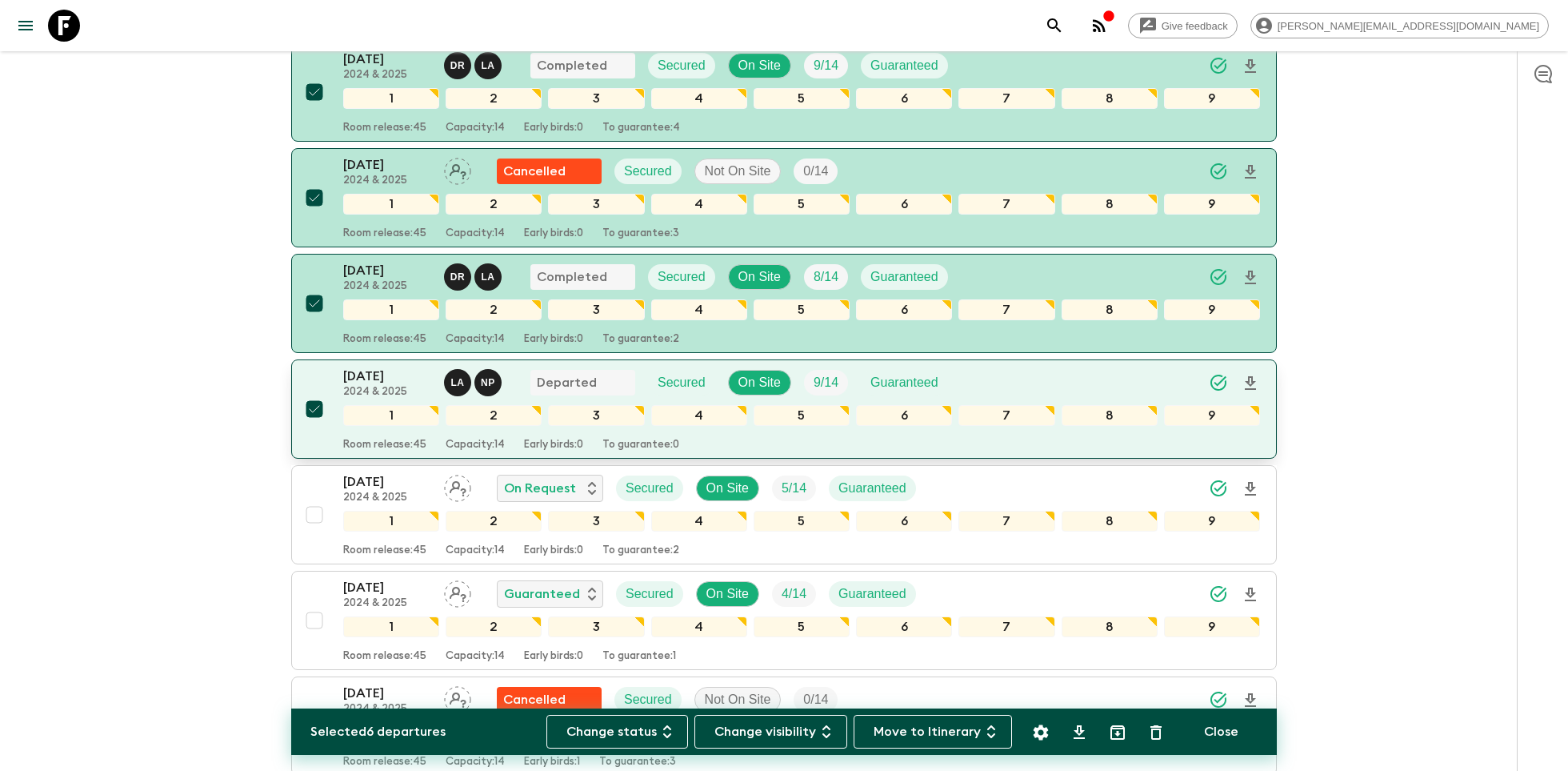
click at [315, 401] on input "checkbox" at bounding box center [314, 409] width 32 height 32
checkbox input "false"
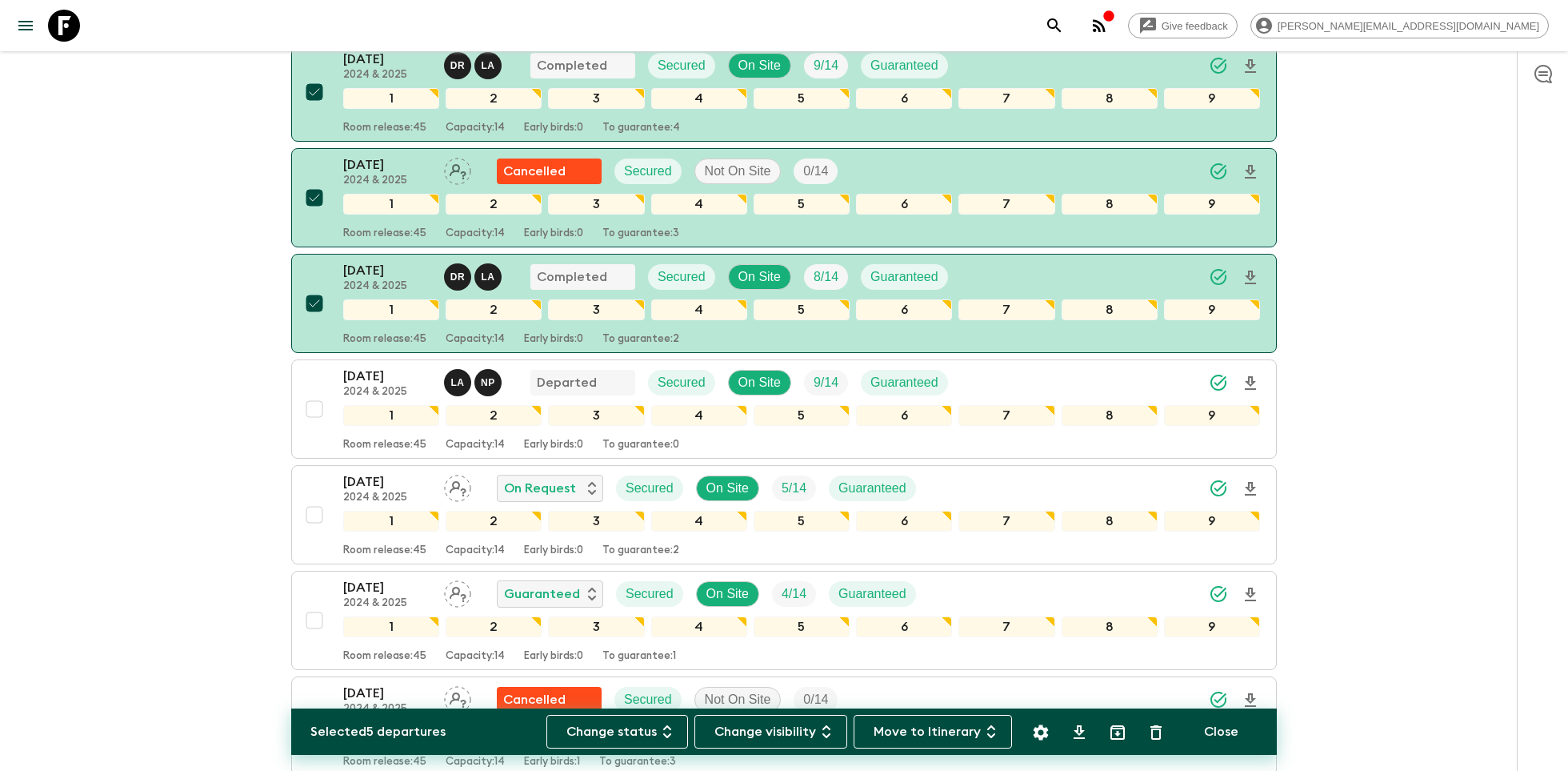
click at [1115, 728] on icon "Archive (Completed, Cancelled or Unsynced Departures only)" at bounding box center [1118, 733] width 15 height 15
checkbox input "false"
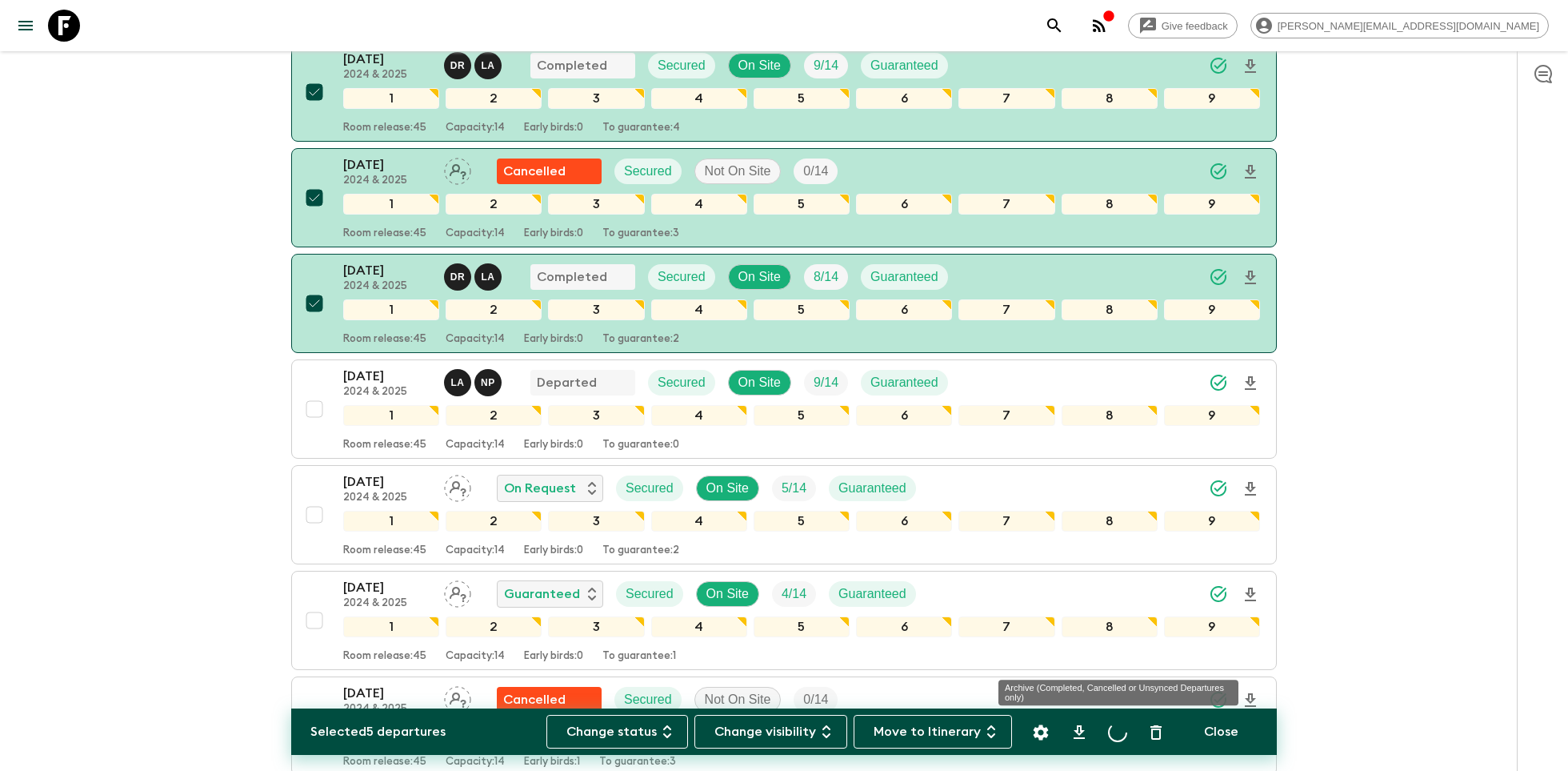
checkbox input "false"
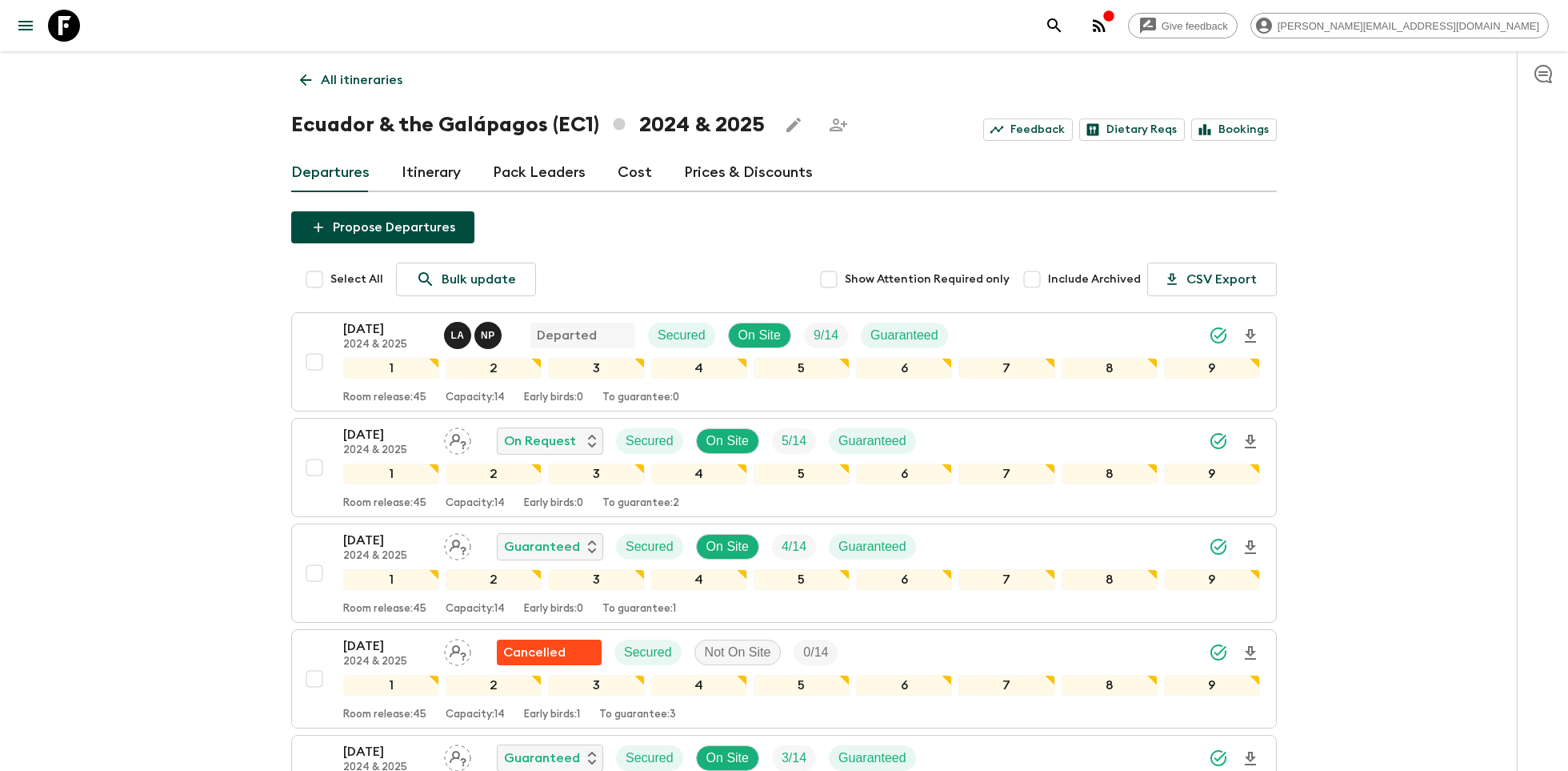
scroll to position [69, 0]
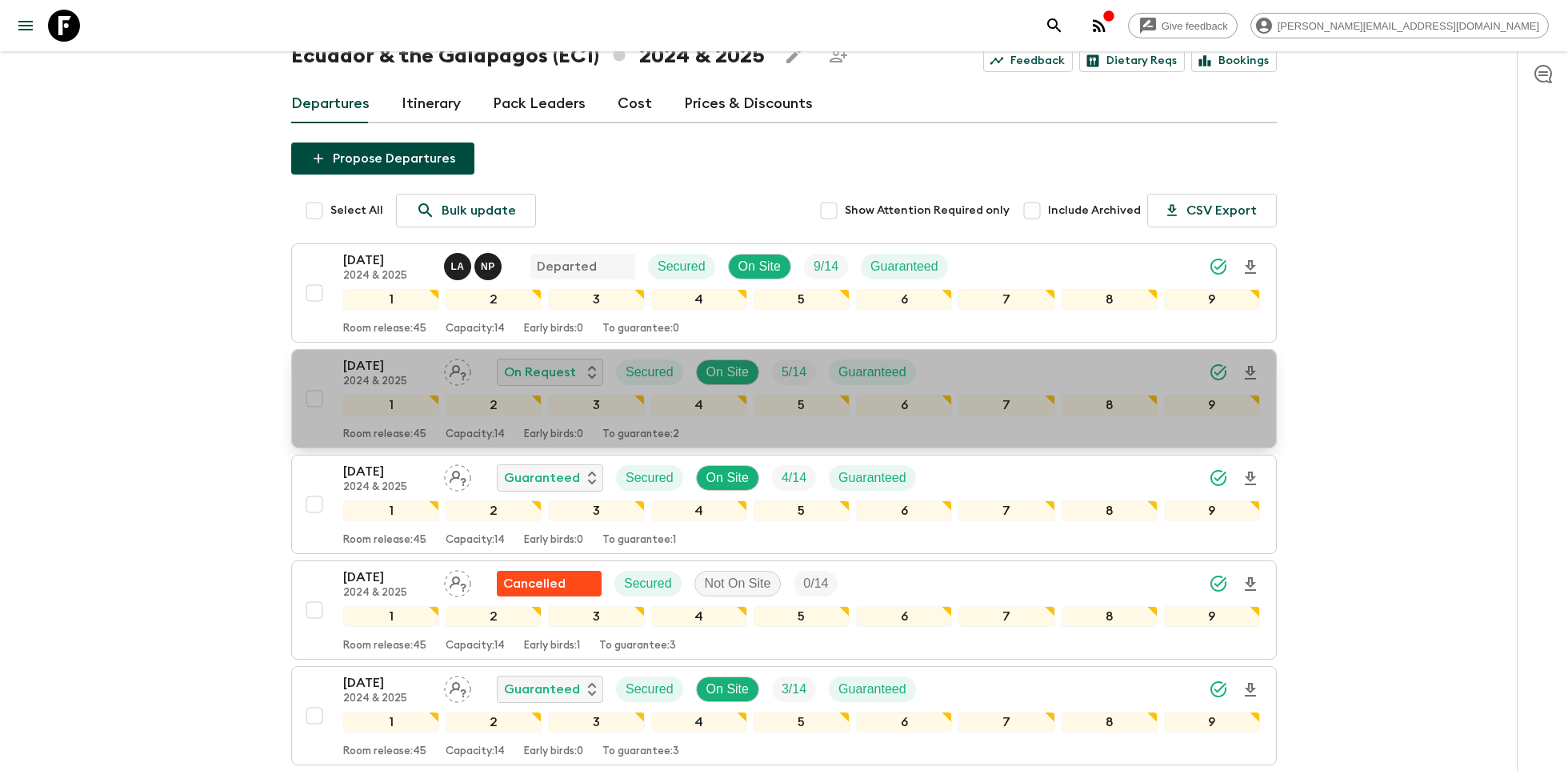
click at [381, 371] on p "[DATE]" at bounding box center [387, 366] width 88 height 19
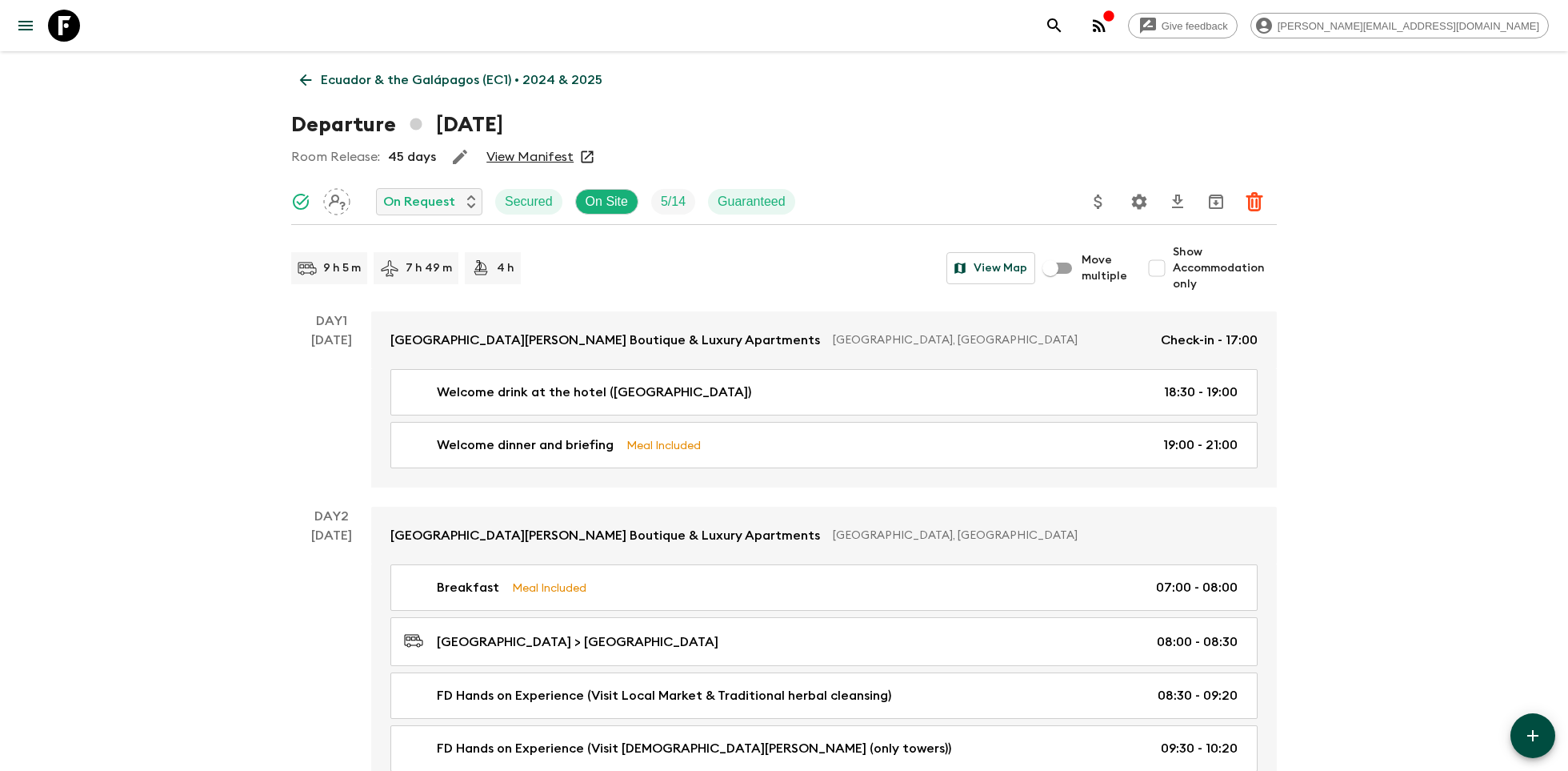
click at [1128, 201] on button "Settings" at bounding box center [1139, 201] width 32 height 32
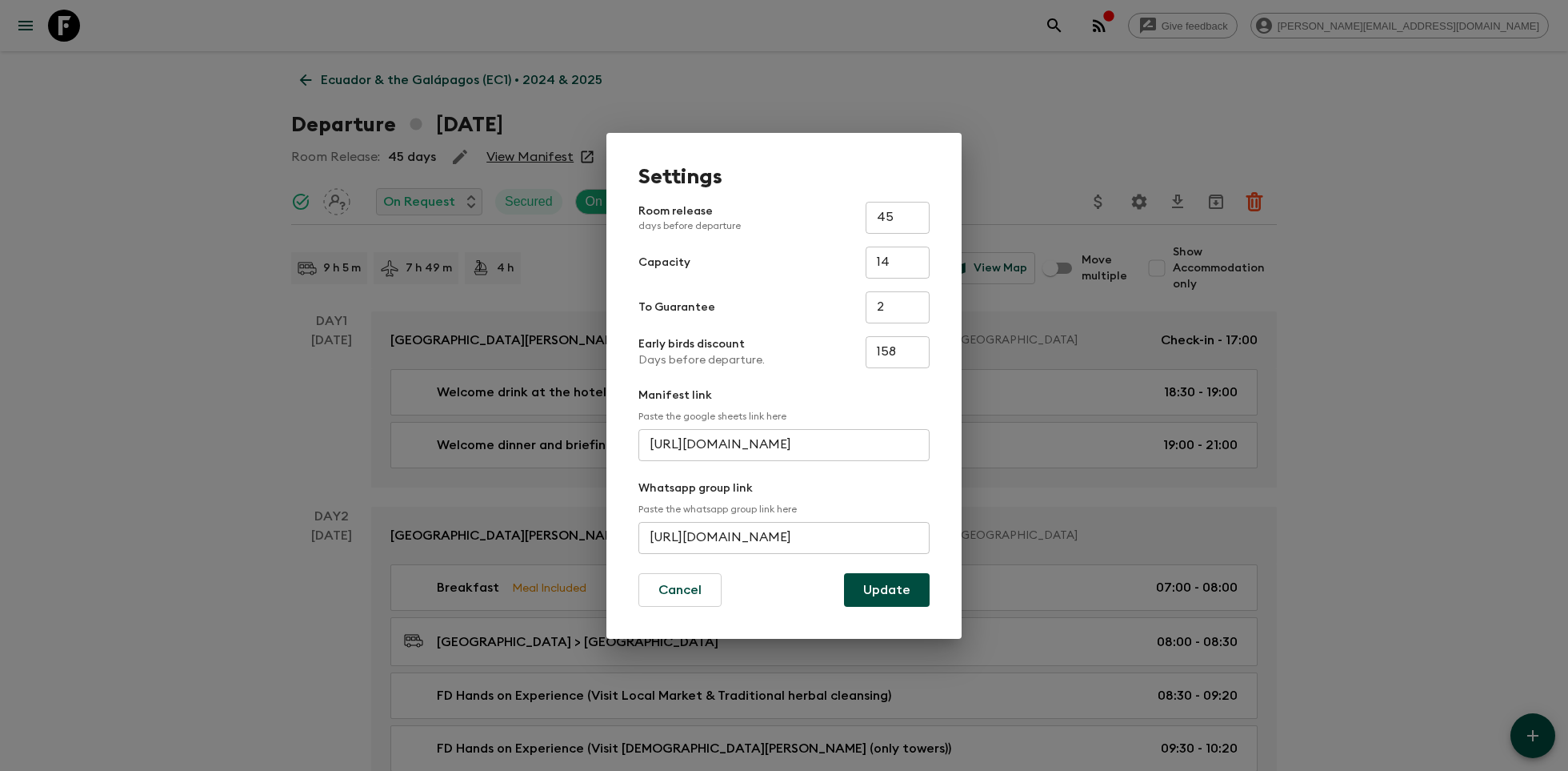
click at [765, 544] on input "[URL][DOMAIN_NAME]" at bounding box center [784, 538] width 292 height 32
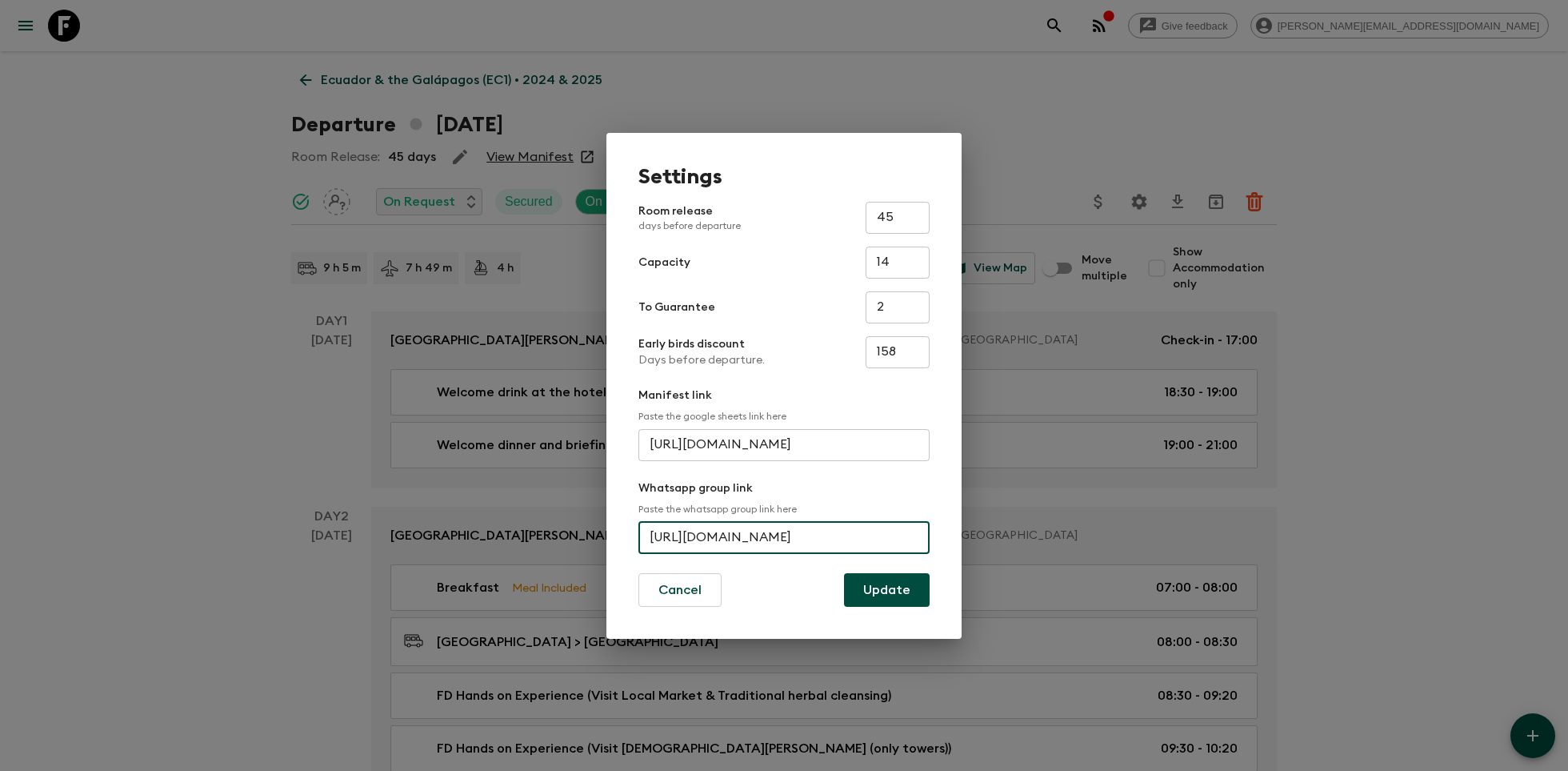
click at [765, 544] on input "[URL][DOMAIN_NAME]" at bounding box center [784, 538] width 292 height 32
click at [671, 594] on button "Cancel" at bounding box center [680, 590] width 84 height 34
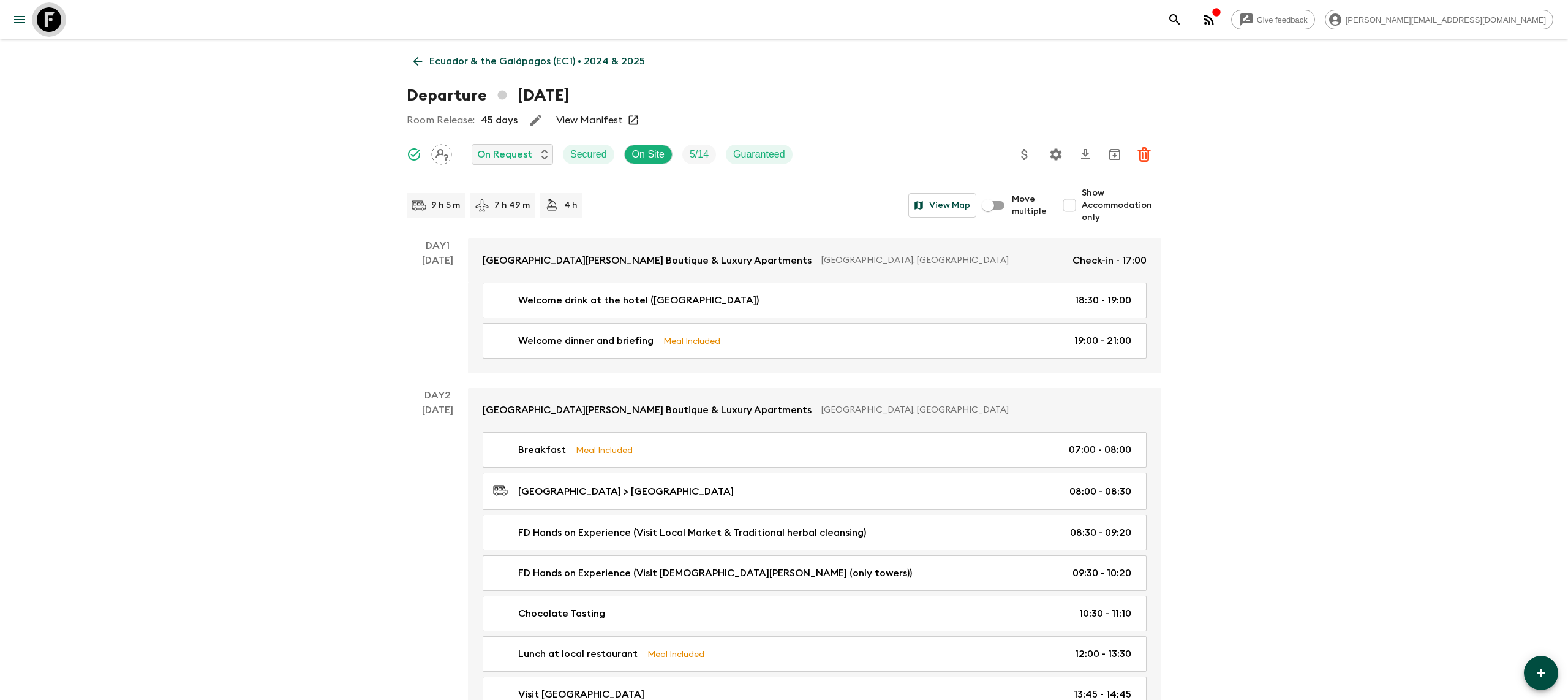
click at [49, 18] on icon at bounding box center [49, 19] width 25 height 25
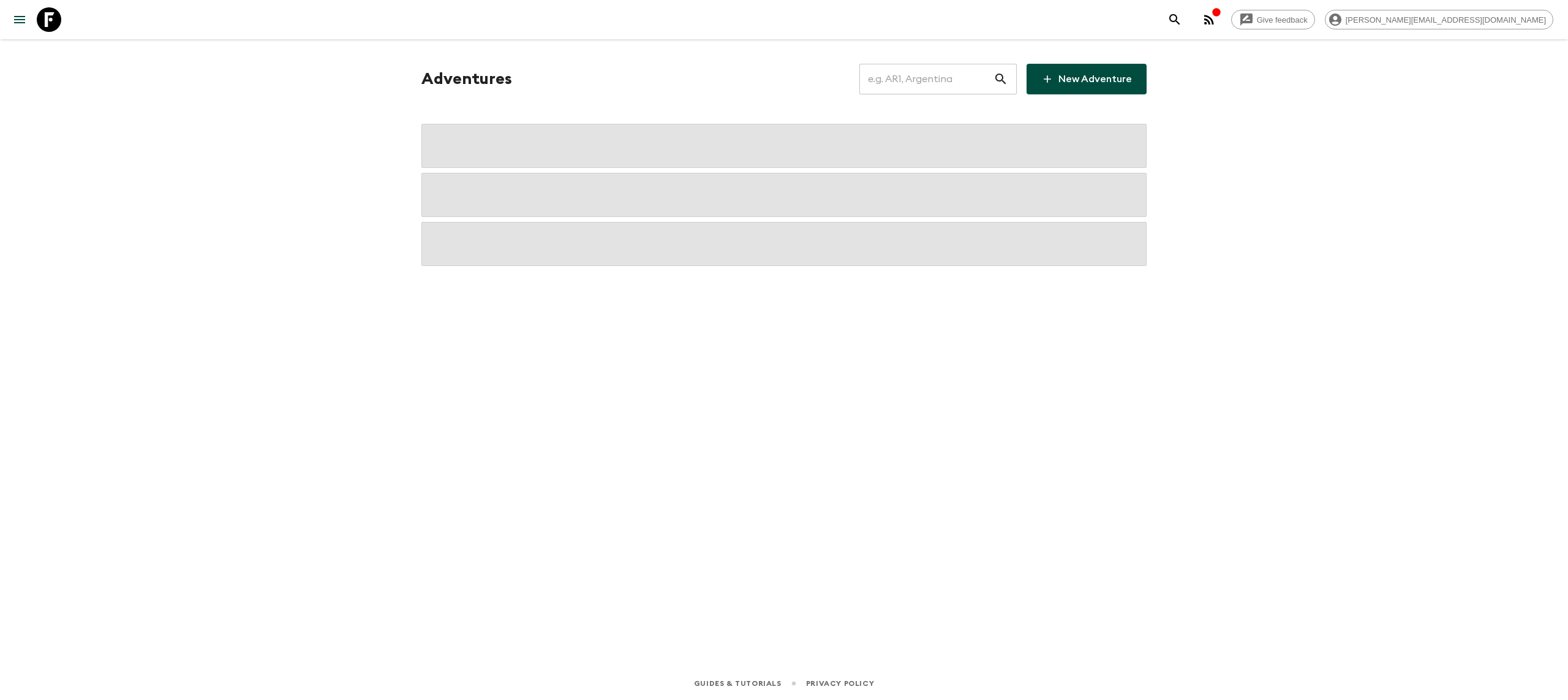
click at [926, 80] on input "text" at bounding box center [926, 79] width 134 height 34
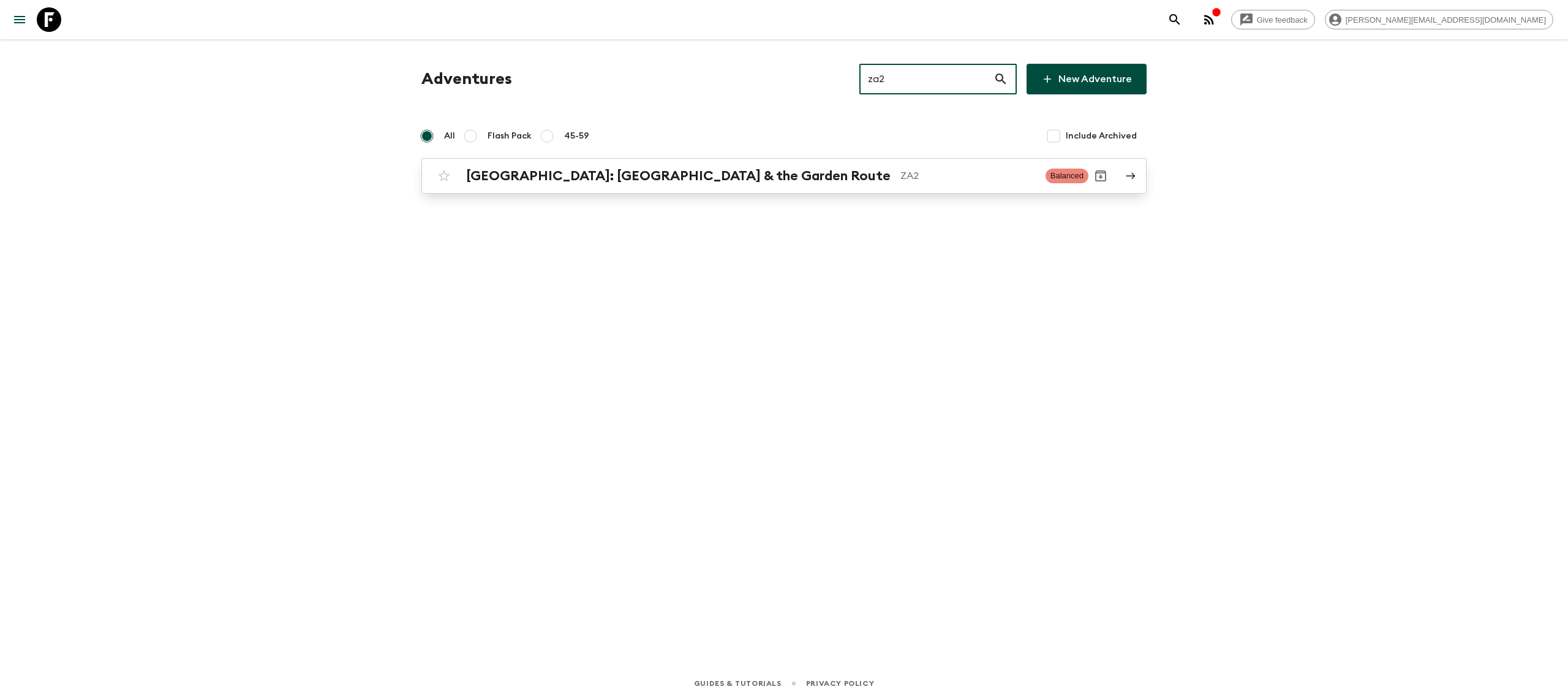
type input "za2"
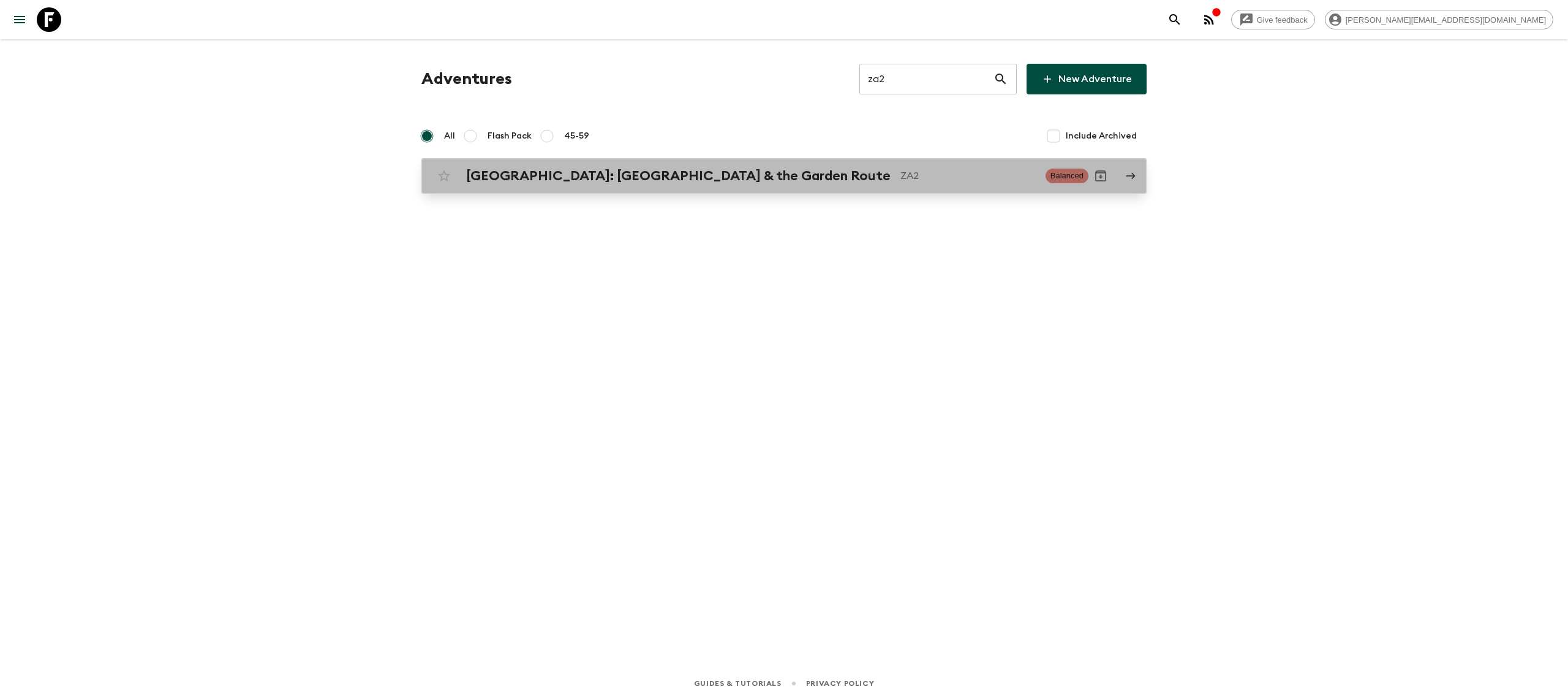
click at [568, 171] on h2 "[GEOGRAPHIC_DATA]: [GEOGRAPHIC_DATA] & the Garden Route" at bounding box center [678, 176] width 424 height 16
